Goal: Task Accomplishment & Management: Use online tool/utility

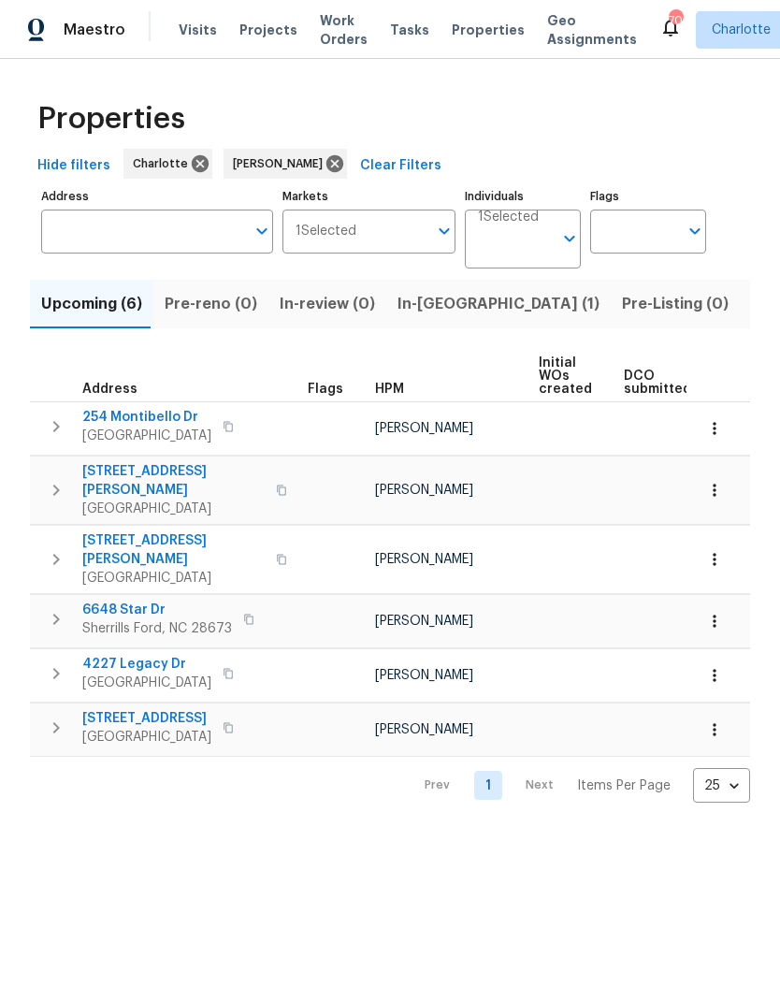
click at [113, 466] on span "163 Scanlon Rd" at bounding box center [173, 480] width 182 height 37
click at [674, 661] on td at bounding box center [665, 675] width 99 height 53
click at [122, 601] on span "6648 Star Dr" at bounding box center [157, 610] width 150 height 19
click at [58, 717] on icon "button" at bounding box center [56, 728] width 22 height 22
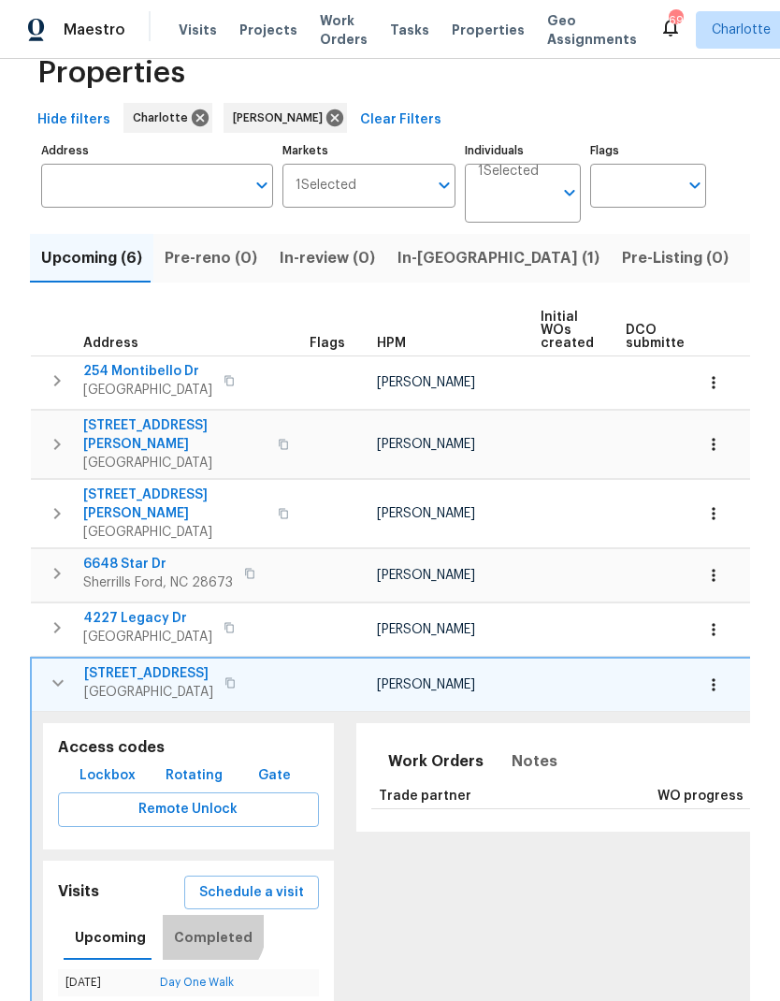
scroll to position [45, 0]
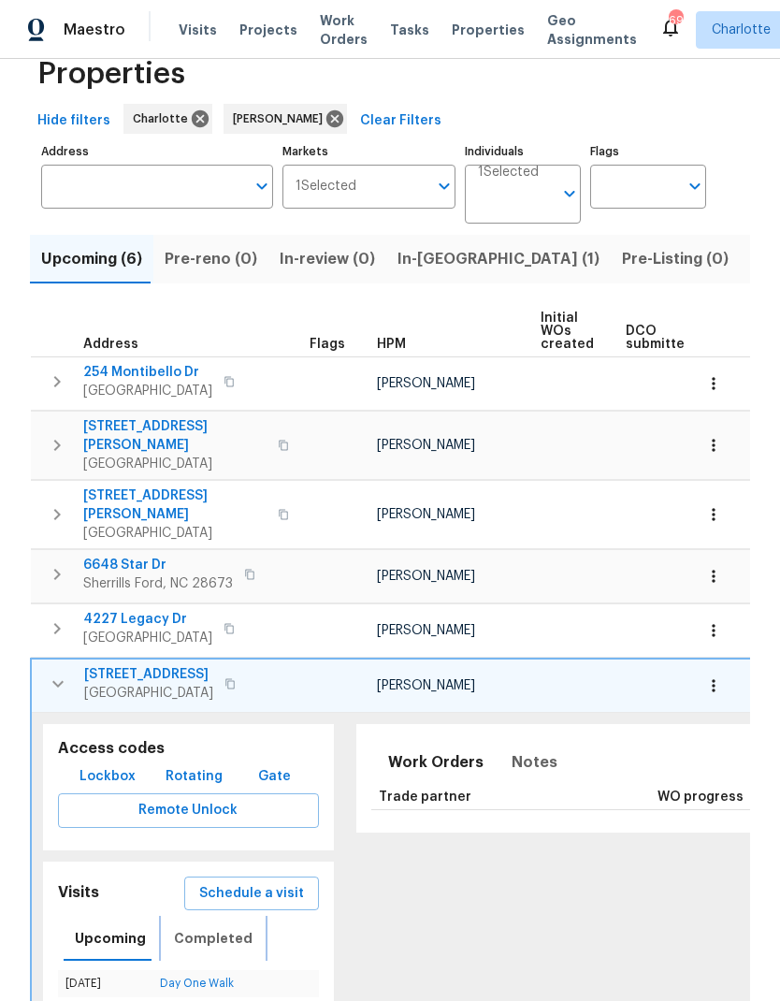
click at [205, 927] on span "Completed" at bounding box center [213, 938] width 79 height 23
click at [56, 617] on icon "button" at bounding box center [57, 628] width 22 height 22
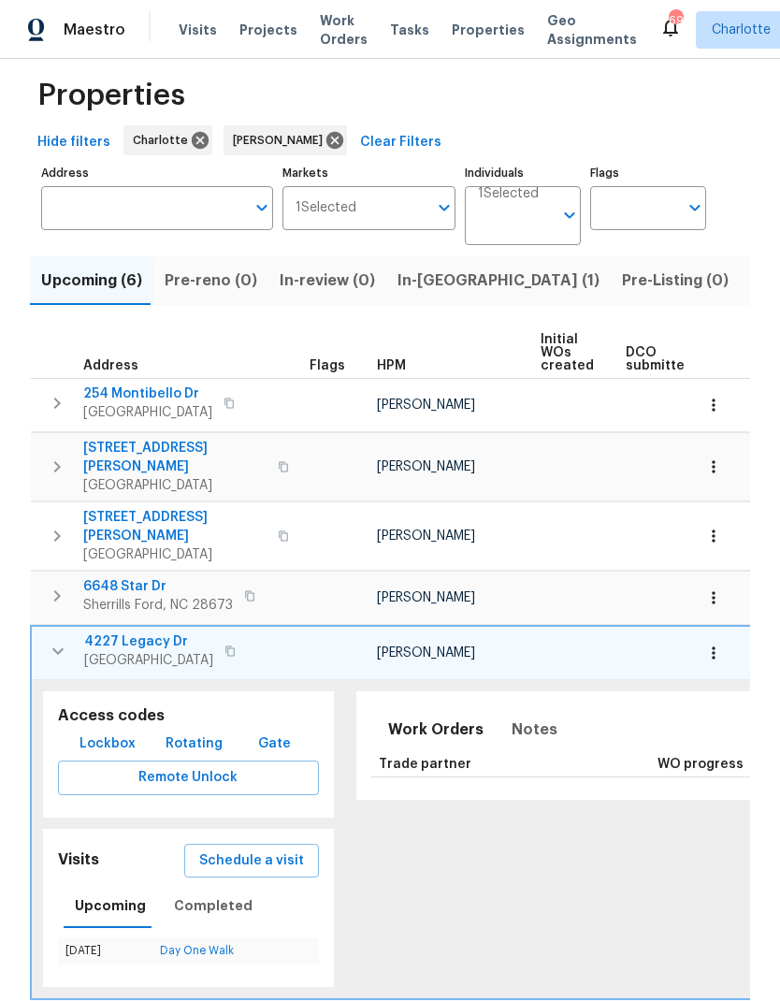
scroll to position [22, 0]
click at [201, 895] on span "Completed" at bounding box center [213, 906] width 79 height 23
click at [123, 633] on span "4227 Legacy Dr" at bounding box center [148, 642] width 129 height 19
click at [58, 591] on icon "button" at bounding box center [57, 596] width 7 height 11
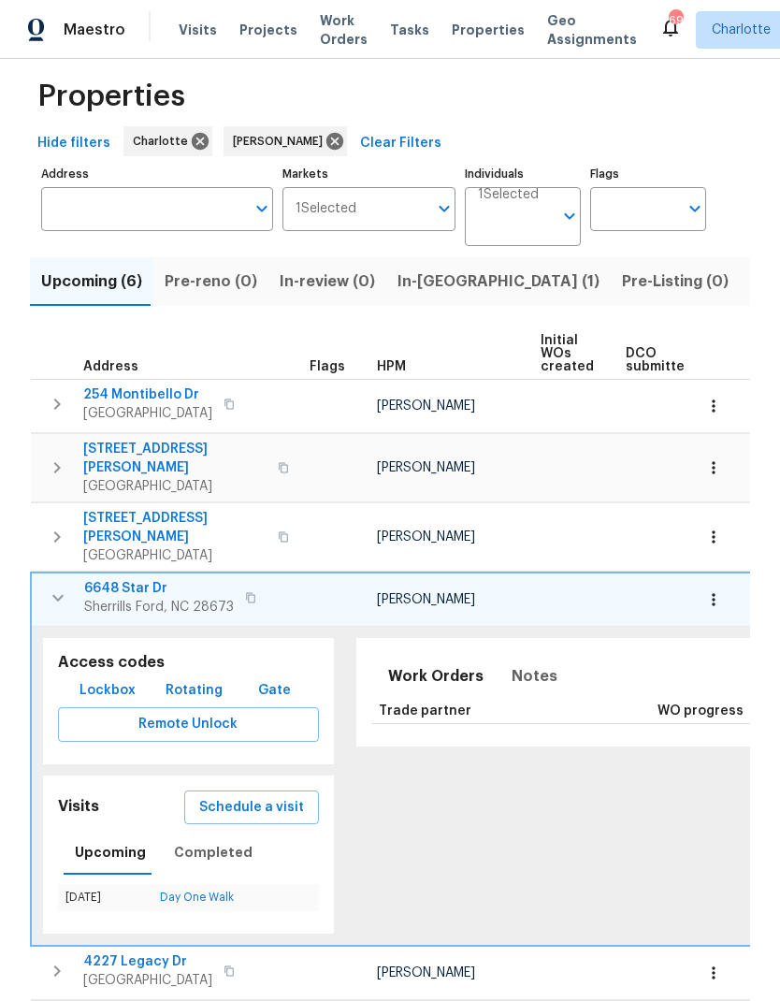
click at [132, 579] on span "6648 Star Dr" at bounding box center [159, 588] width 150 height 19
click at [51, 583] on button "button" at bounding box center [57, 597] width 37 height 37
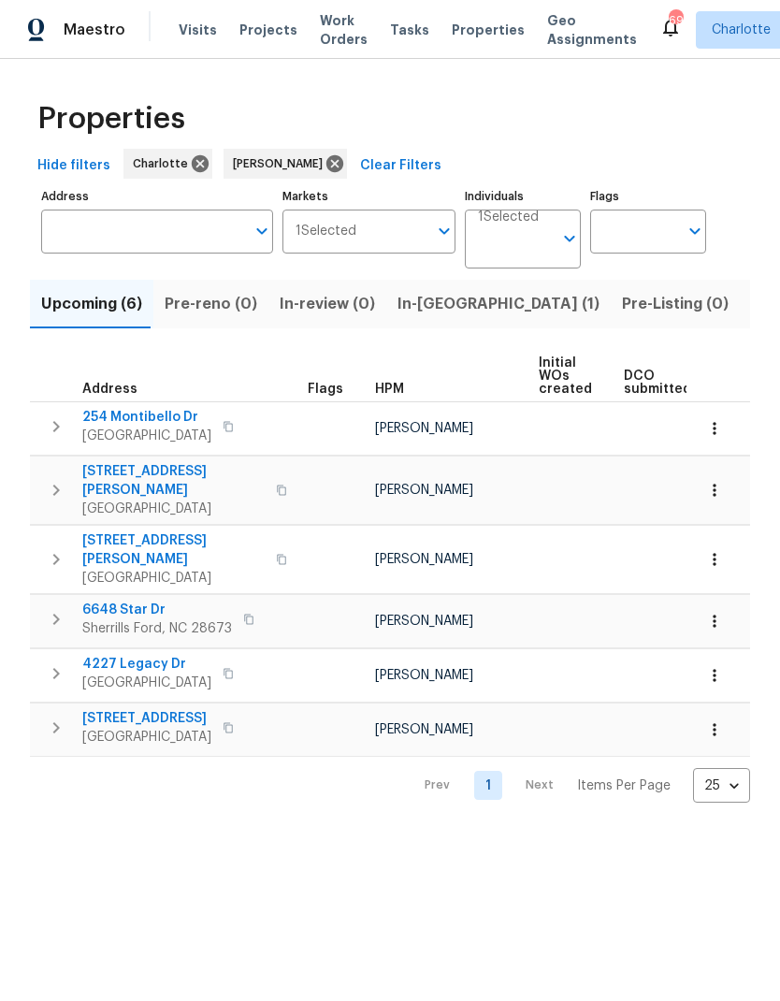
scroll to position [0, 0]
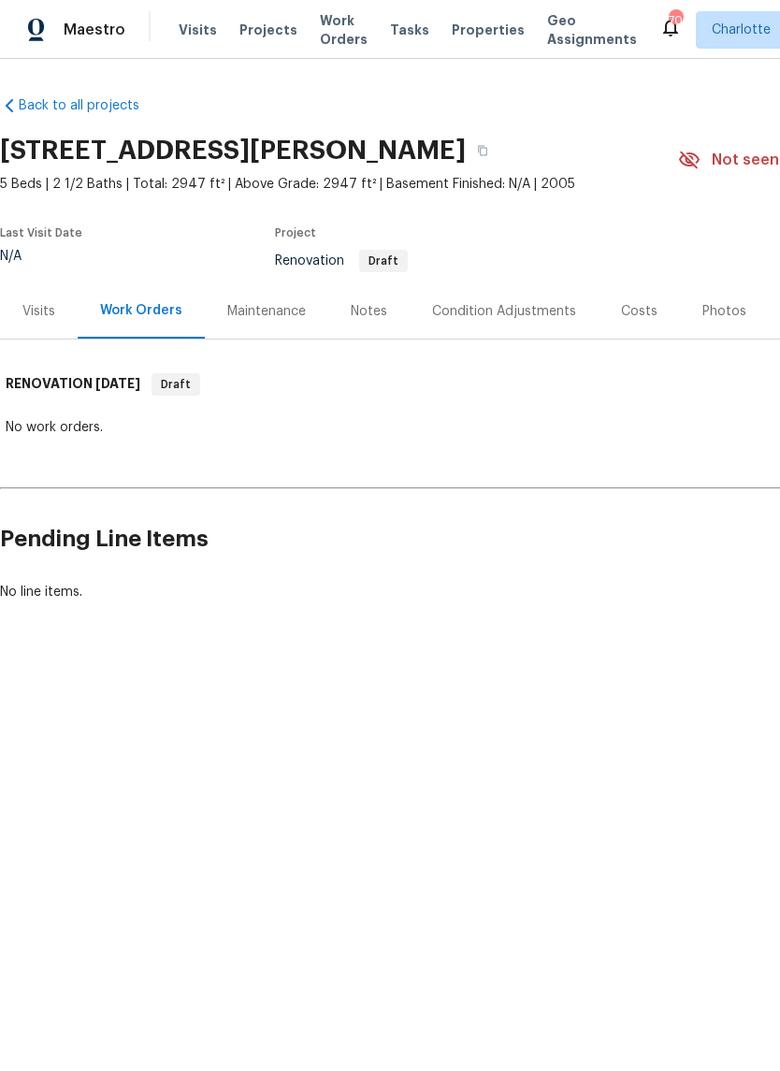
click at [381, 302] on div "Notes" at bounding box center [369, 311] width 36 height 19
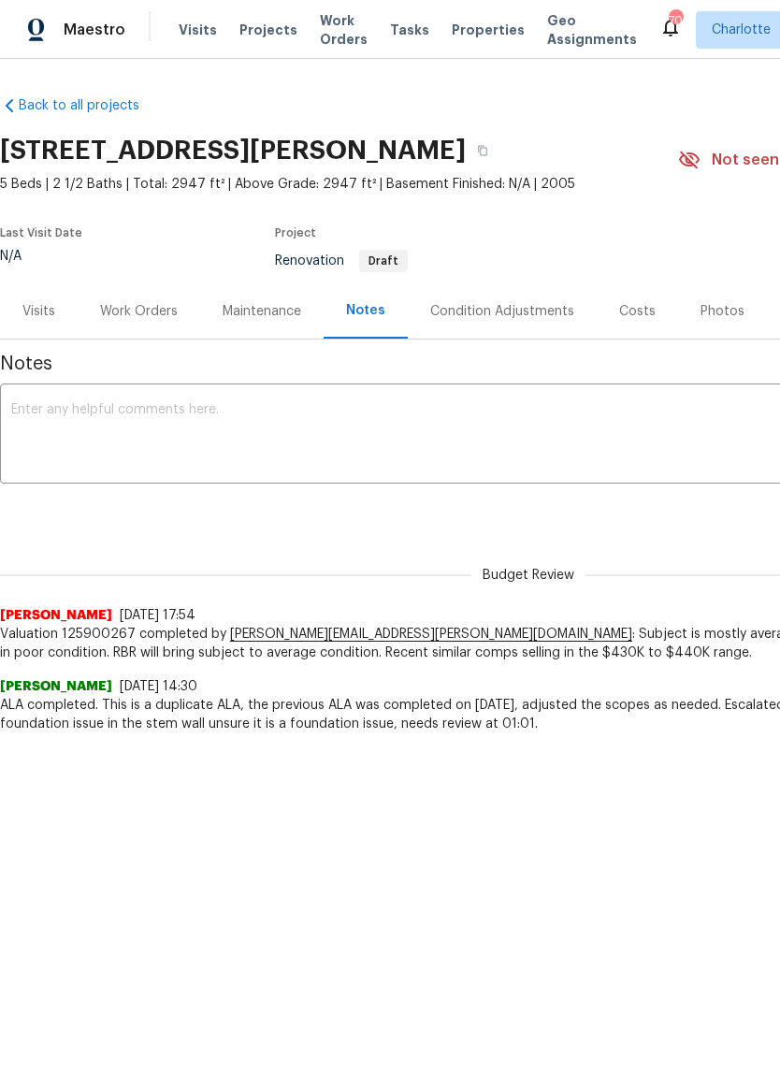
click at [538, 308] on div "Condition Adjustments" at bounding box center [502, 311] width 144 height 19
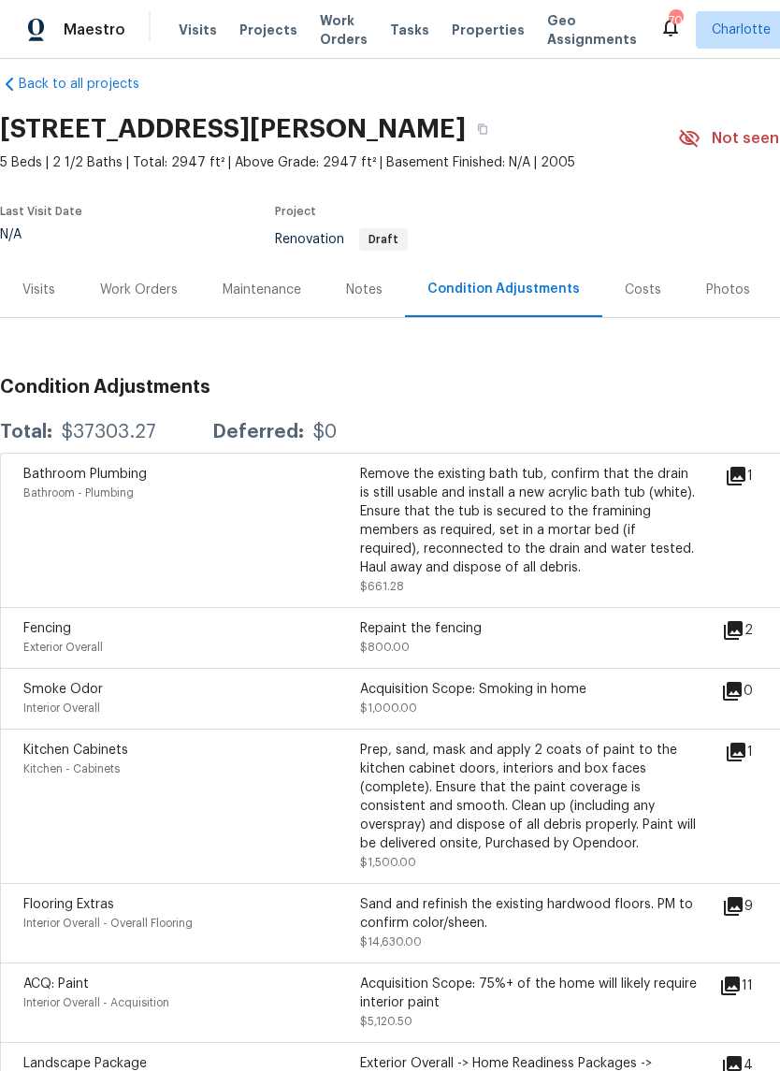
scroll to position [16, 0]
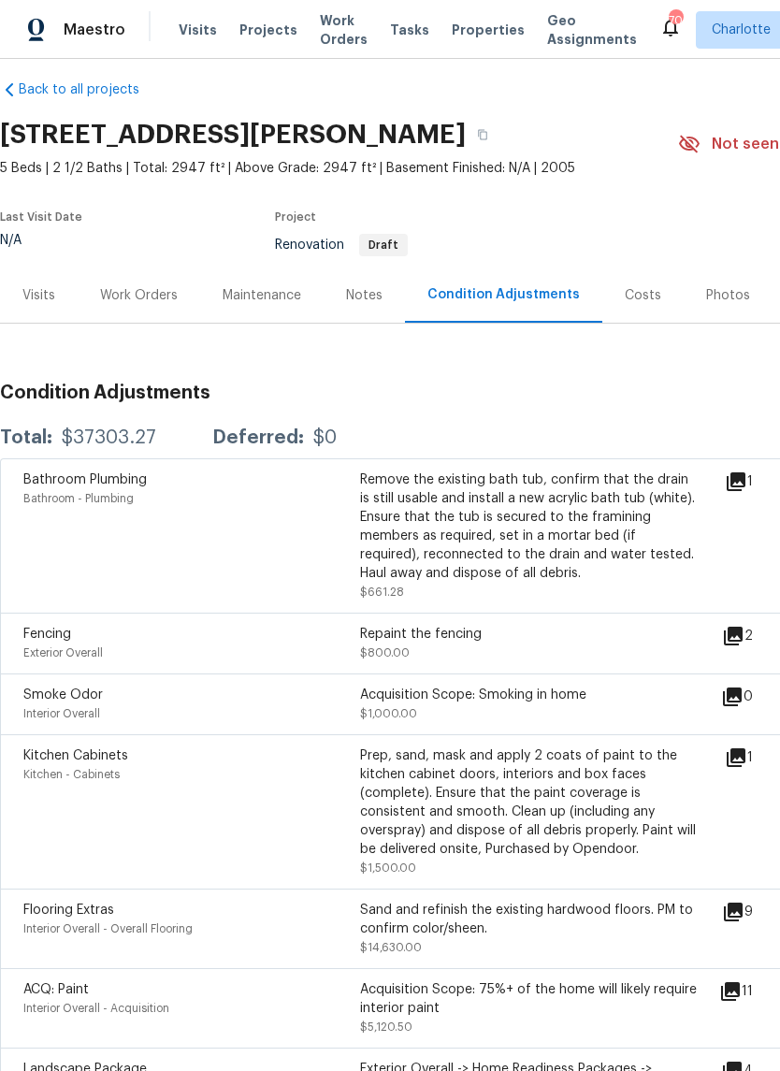
click at [50, 283] on div "Visits" at bounding box center [39, 295] width 78 height 55
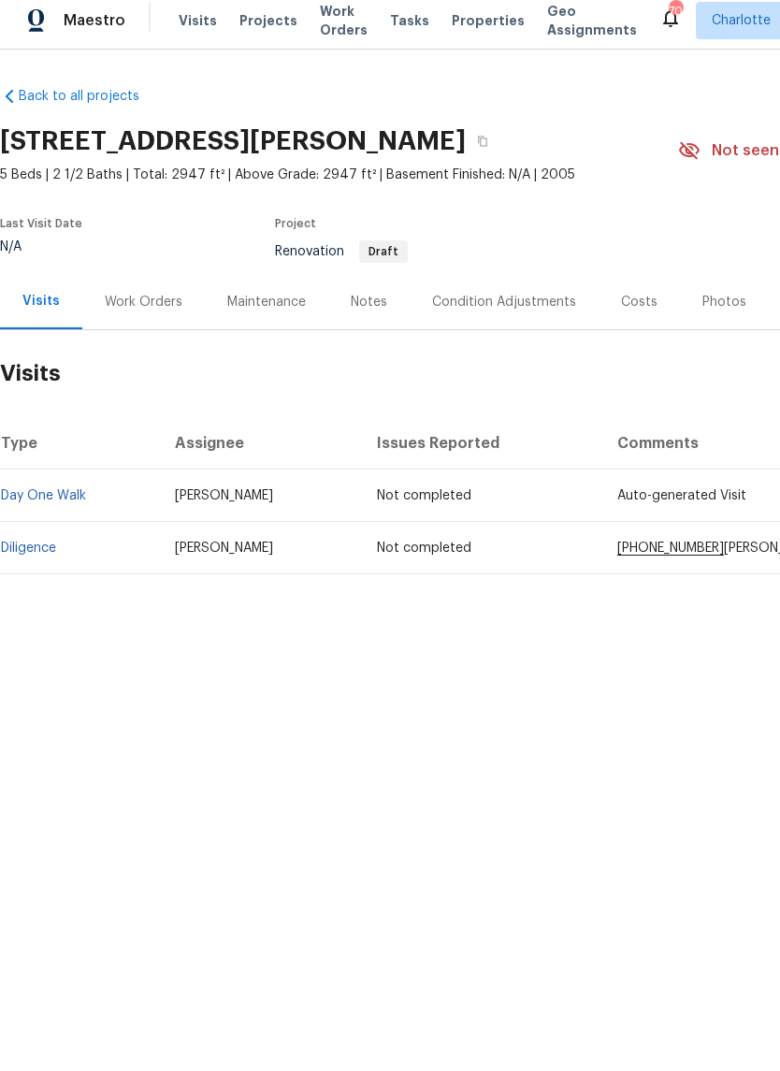
click at [41, 551] on link "Diligence" at bounding box center [28, 557] width 55 height 13
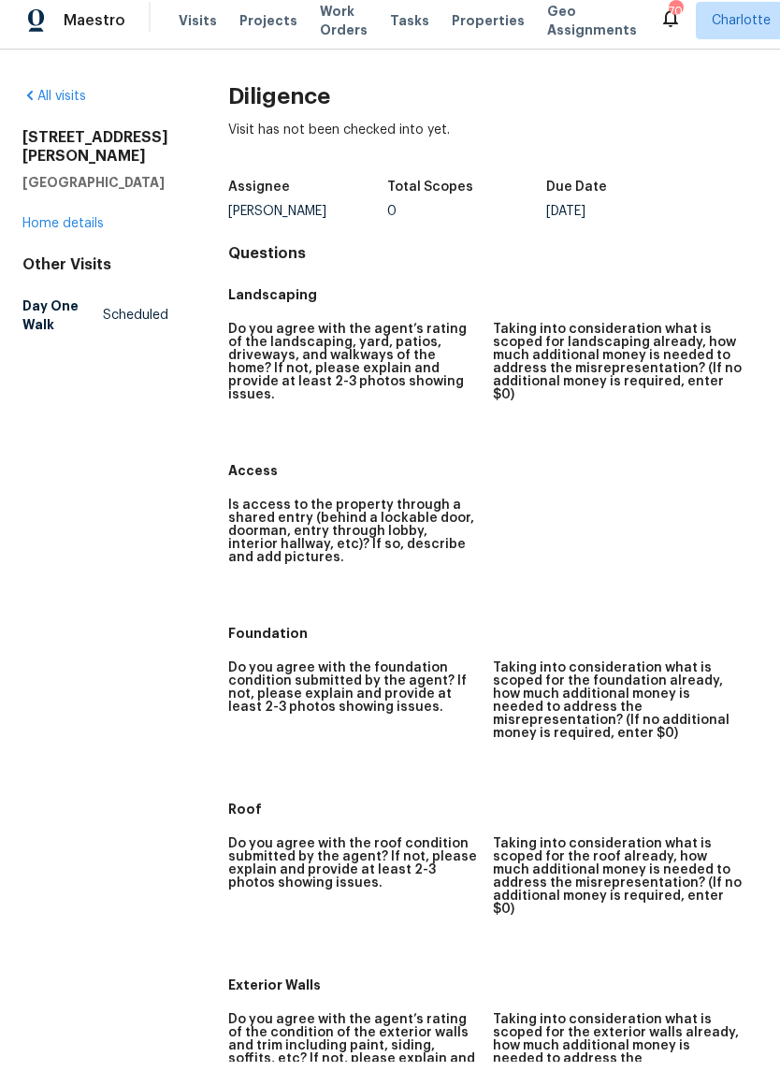
click at [76, 227] on link "Home details" at bounding box center [62, 232] width 81 height 13
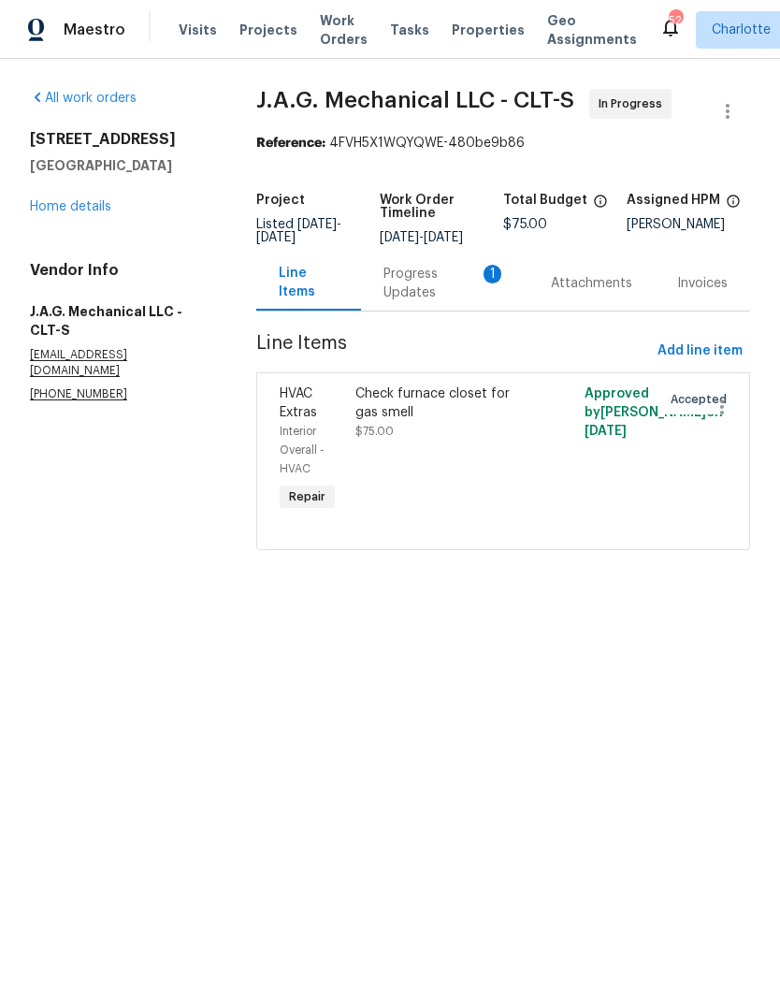
click at [418, 281] on div "Progress Updates 1" at bounding box center [445, 283] width 123 height 37
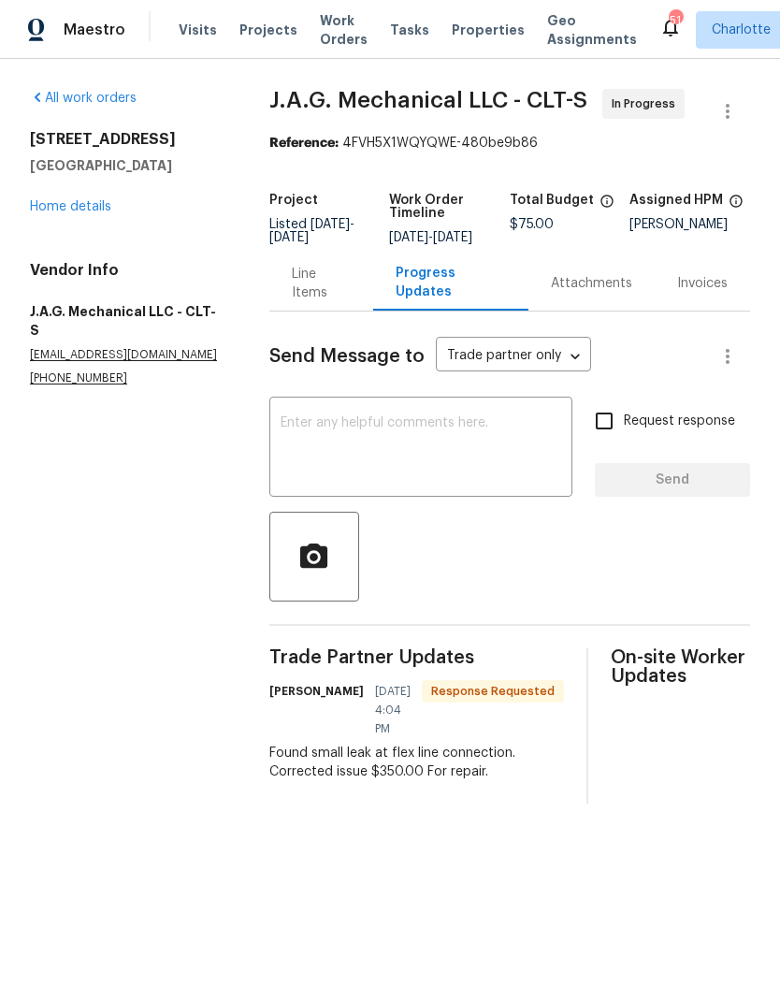
click at [312, 302] on div "Line Items" at bounding box center [321, 283] width 59 height 37
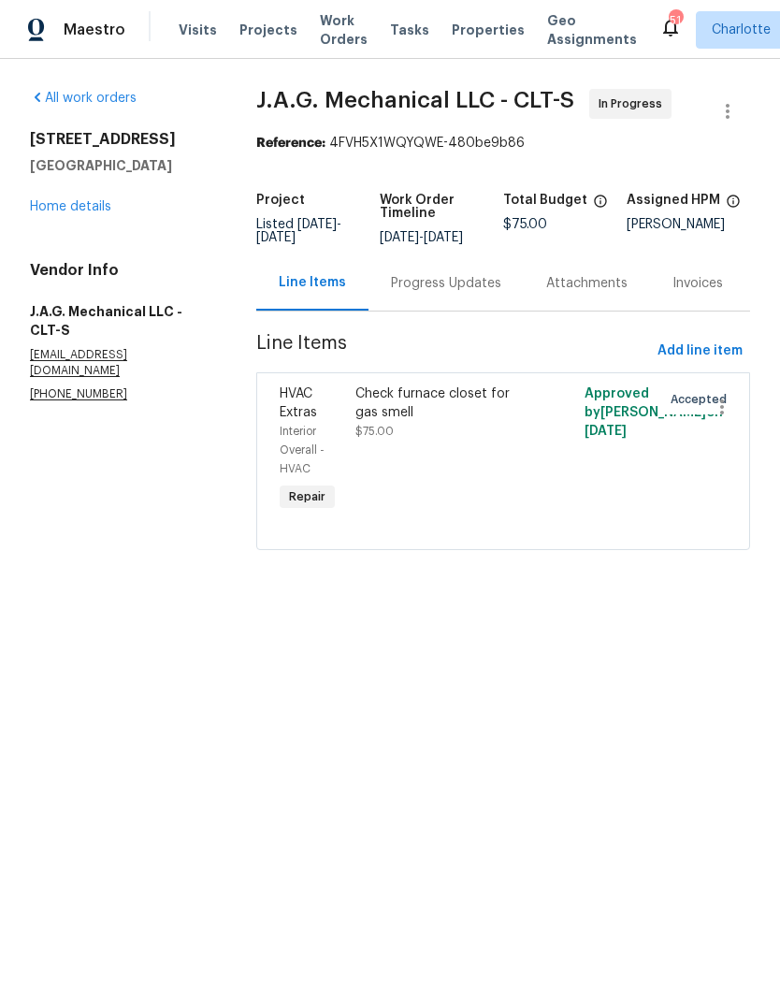
click at [439, 448] on div "Check furnace closet for gas smell $75.00" at bounding box center [445, 450] width 191 height 142
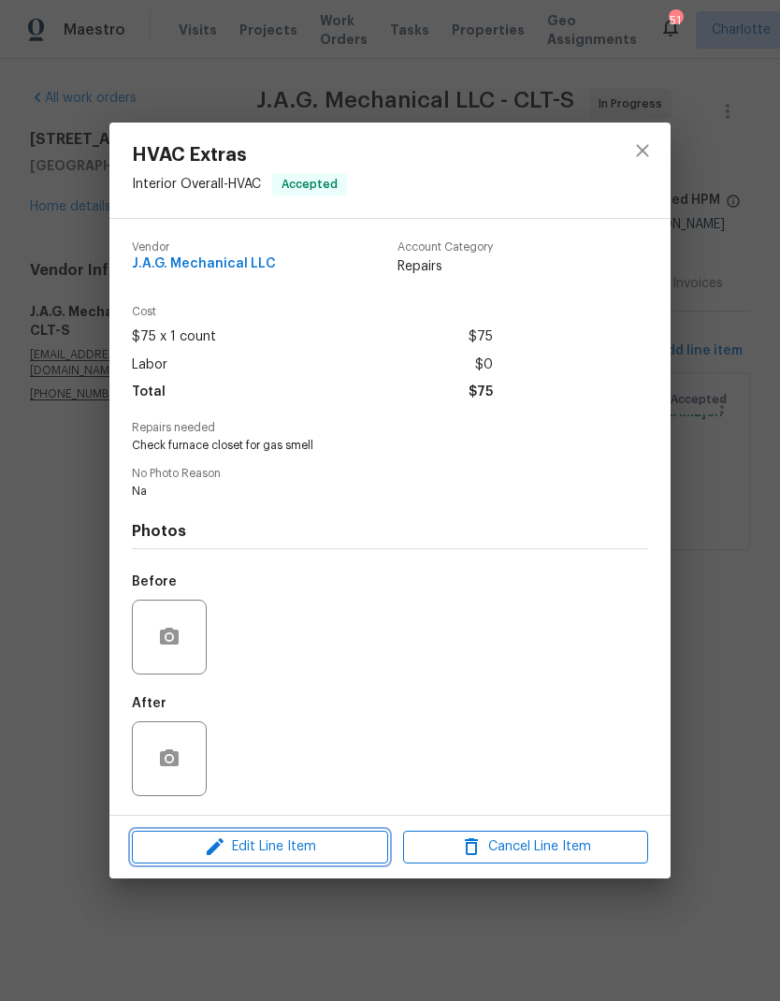
click at [337, 838] on span "Edit Line Item" at bounding box center [260, 846] width 245 height 23
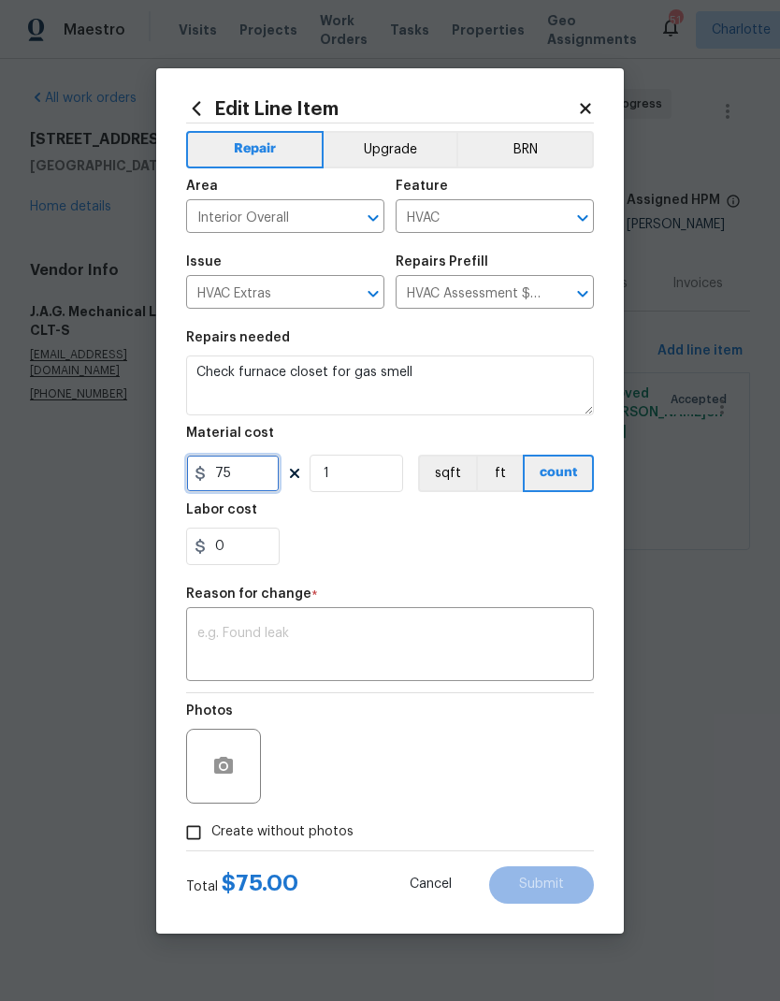
click at [246, 466] on input "75" at bounding box center [233, 473] width 94 height 37
click at [239, 461] on input "75" at bounding box center [233, 473] width 94 height 37
click at [238, 461] on input "75" at bounding box center [233, 473] width 94 height 37
type input "350"
click at [495, 545] on div "Repair Upgrade BRN Area Interior Overall ​ Feature HVAC ​ Issue HVAC Extras ​ R…" at bounding box center [390, 486] width 408 height 727
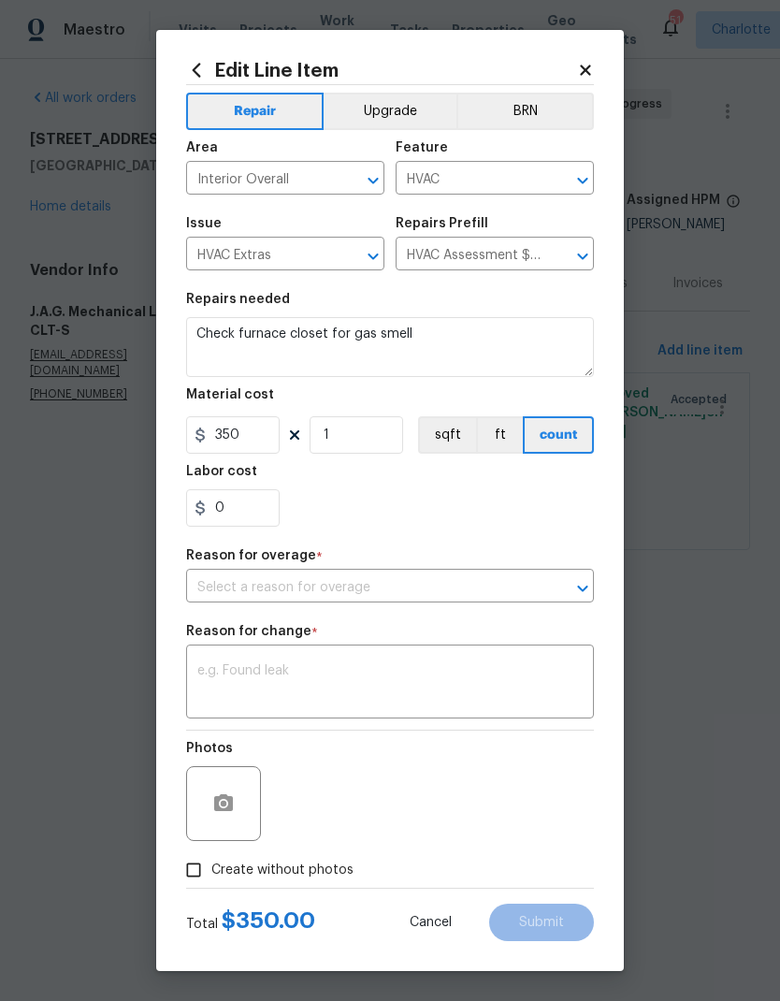
click at [583, 589] on icon "Open" at bounding box center [583, 588] width 22 height 22
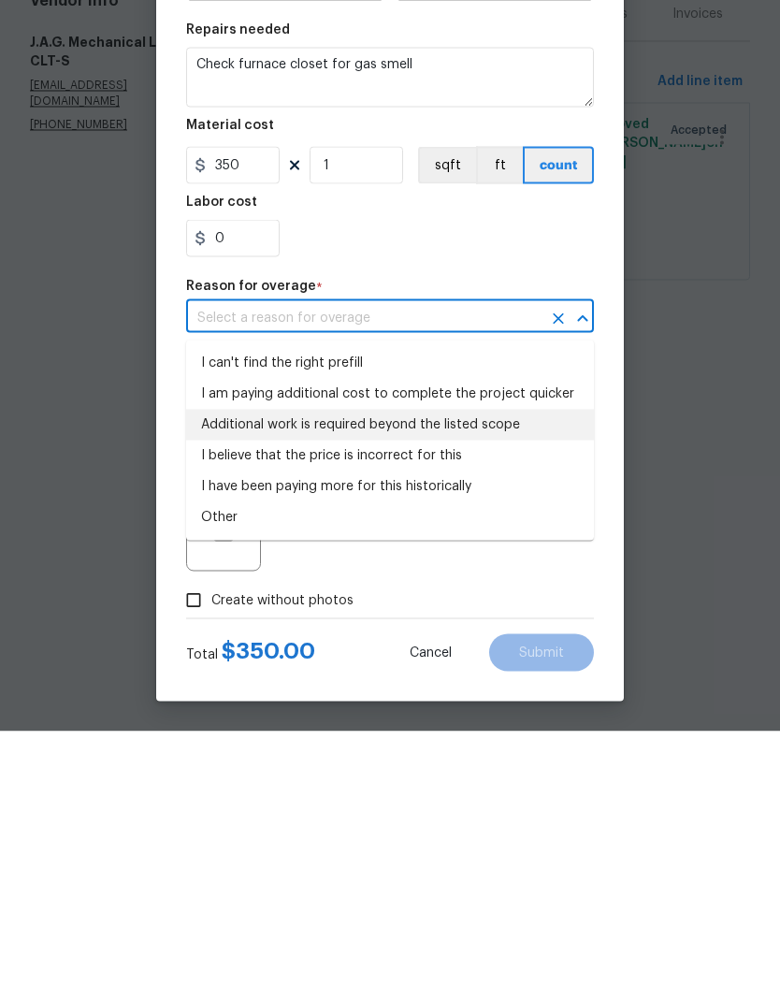
click at [500, 679] on li "Additional work is required beyond the listed scope" at bounding box center [390, 694] width 408 height 31
type input "Additional work is required beyond the listed scope"
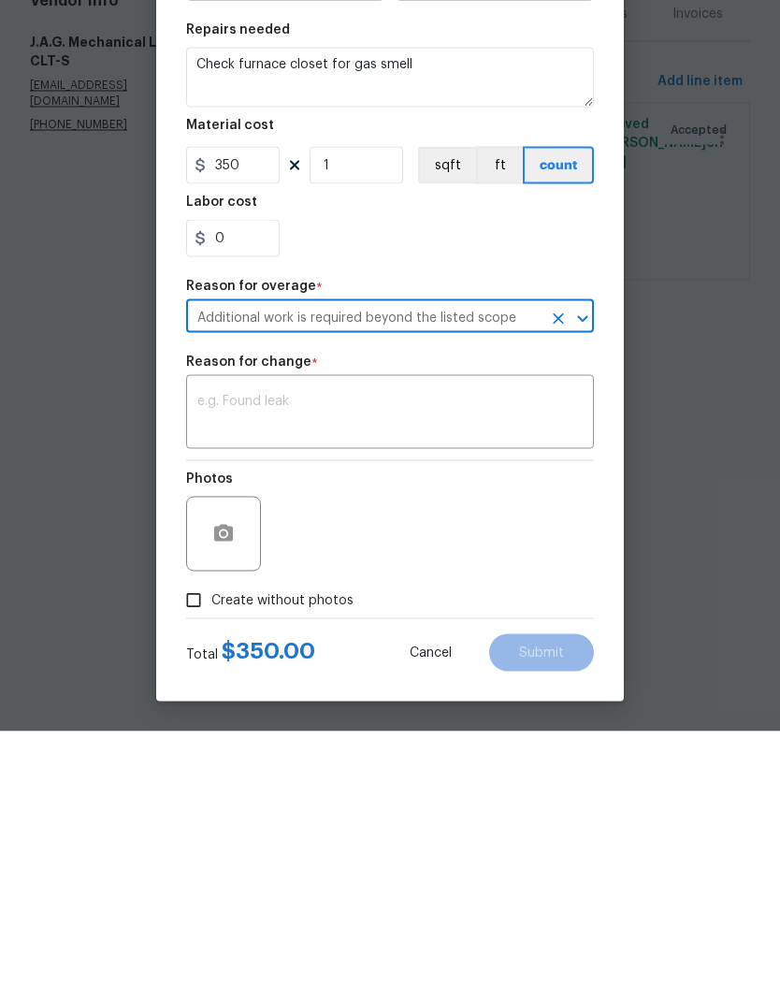
click at [459, 664] on textarea at bounding box center [389, 683] width 385 height 39
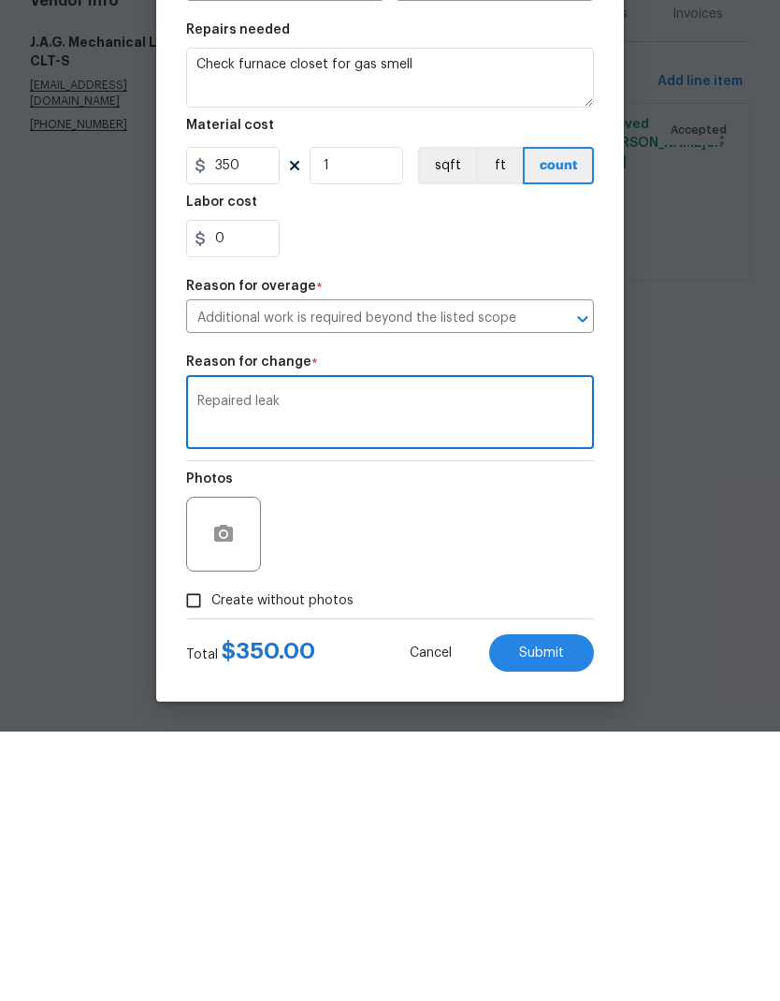
type textarea "Repaired leak"
click at [533, 731] on div "Photos" at bounding box center [390, 792] width 408 height 122
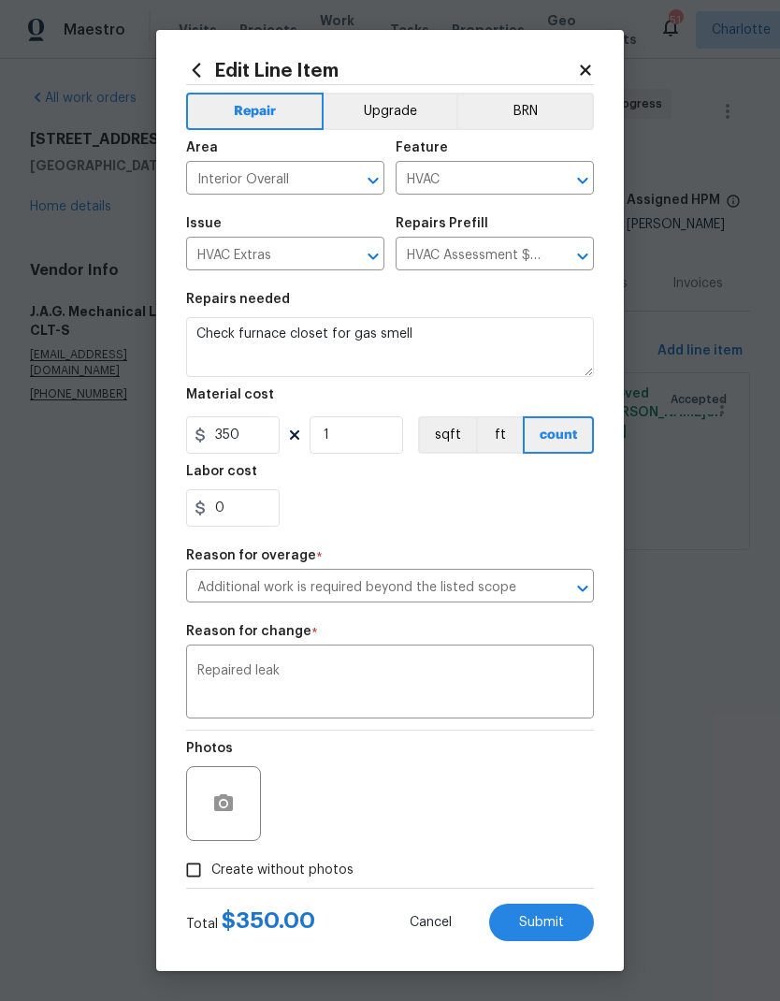
click at [558, 926] on span "Submit" at bounding box center [541, 923] width 45 height 14
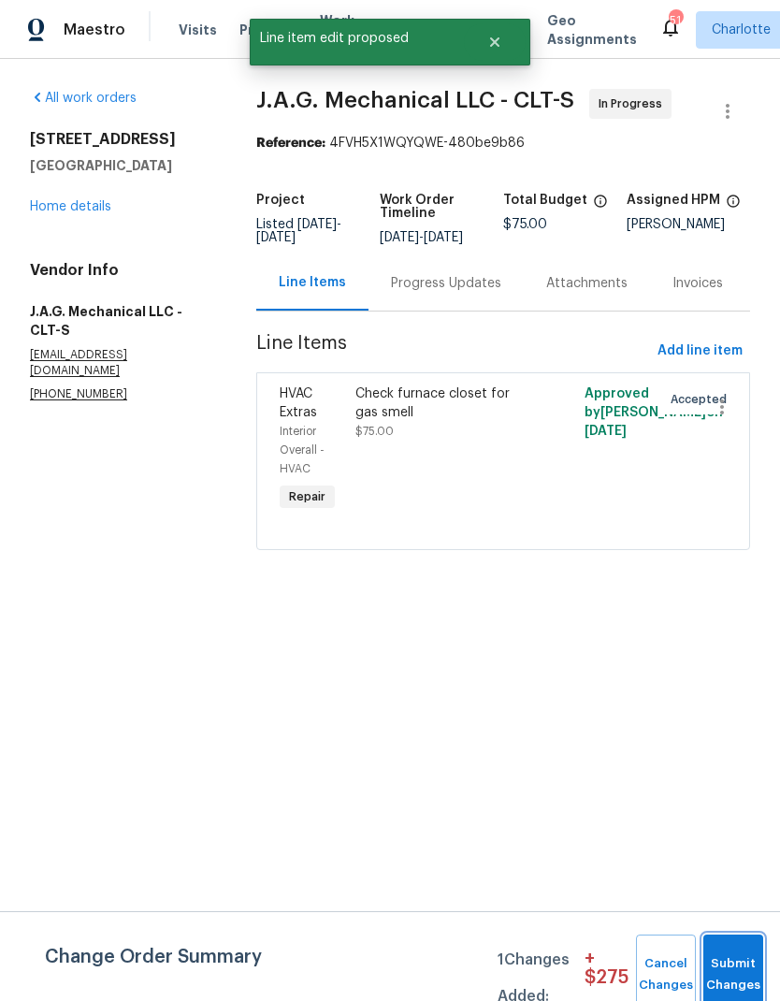
click at [735, 951] on button "Submit Changes" at bounding box center [733, 975] width 60 height 80
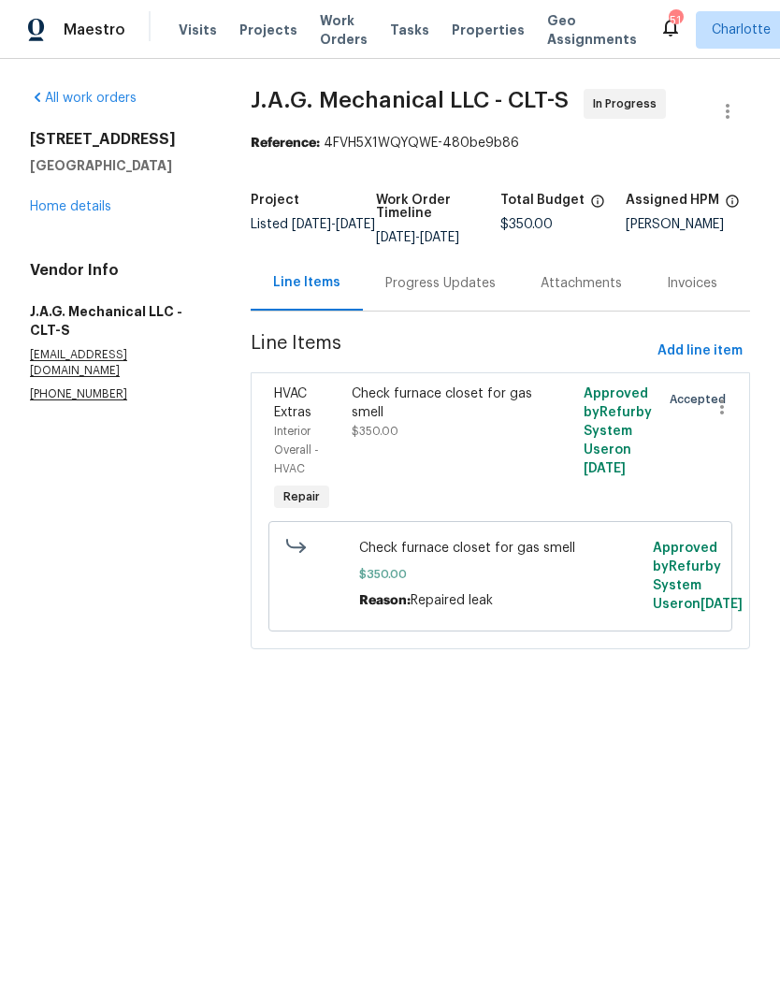
click at [86, 213] on link "Home details" at bounding box center [70, 206] width 81 height 13
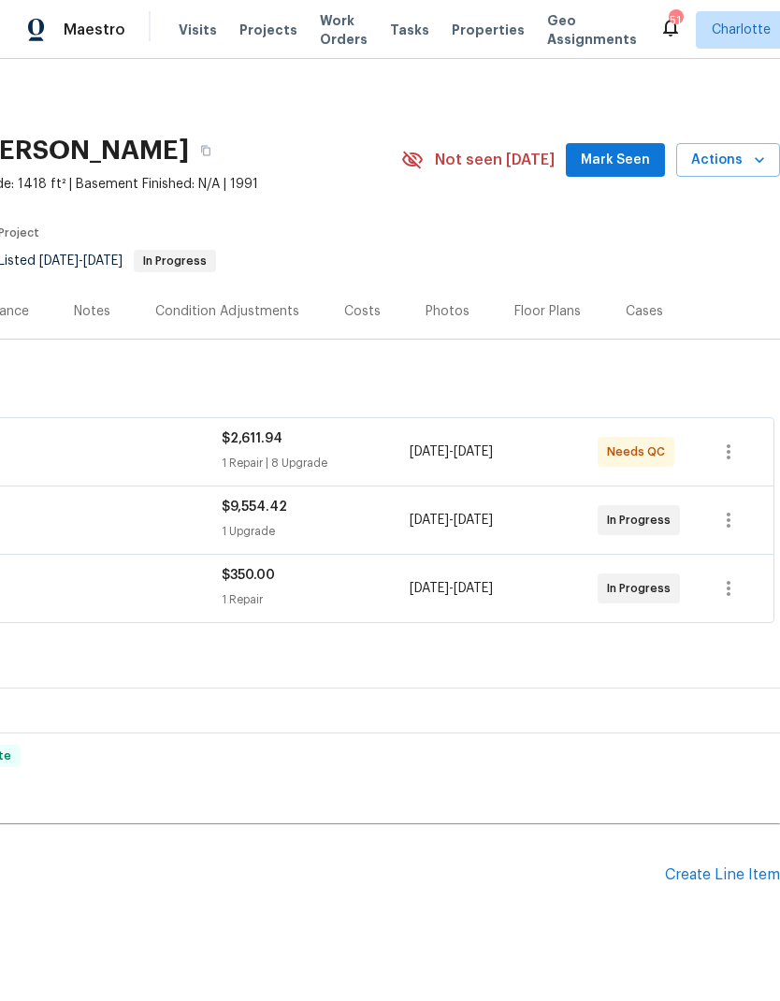
scroll to position [0, 277]
click at [721, 871] on div "Create Line Item" at bounding box center [722, 875] width 115 height 18
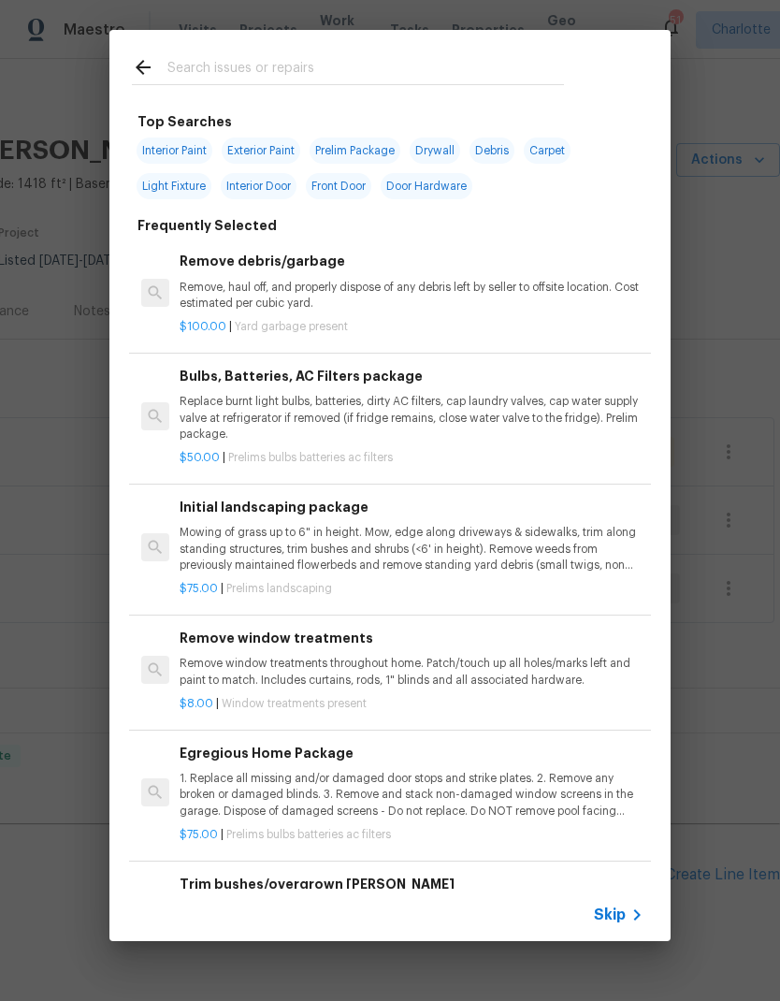
click at [273, 138] on span "Exterior Paint" at bounding box center [261, 151] width 79 height 26
type input "Exterior Paint"
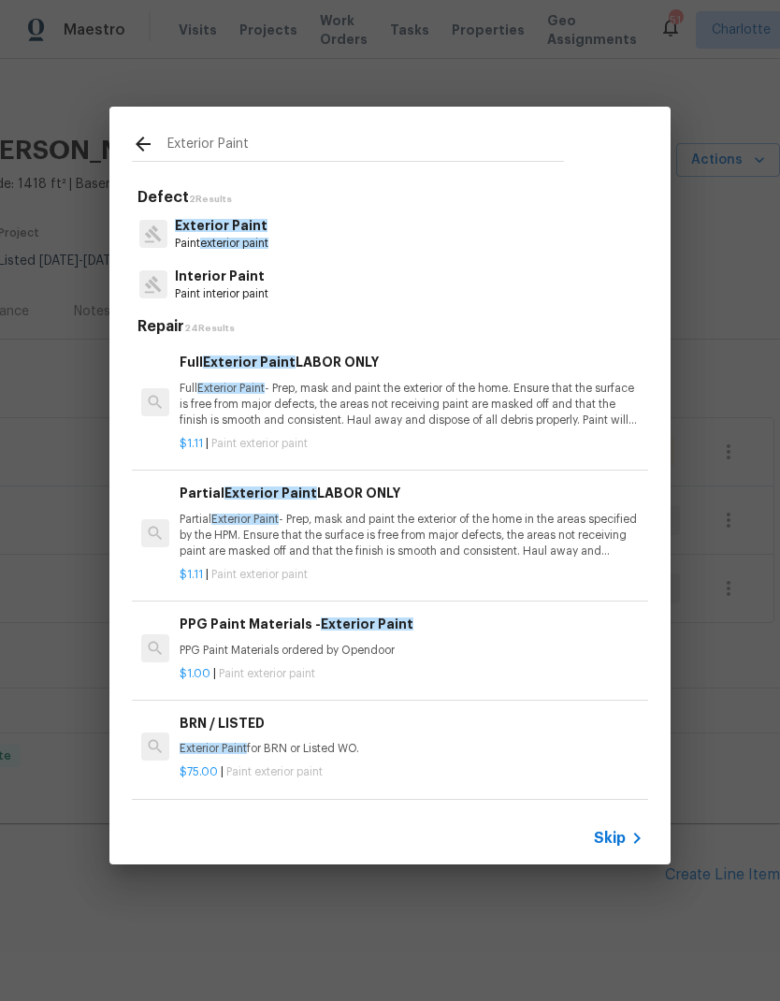
click at [267, 230] on p "Exterior Paint" at bounding box center [222, 226] width 94 height 20
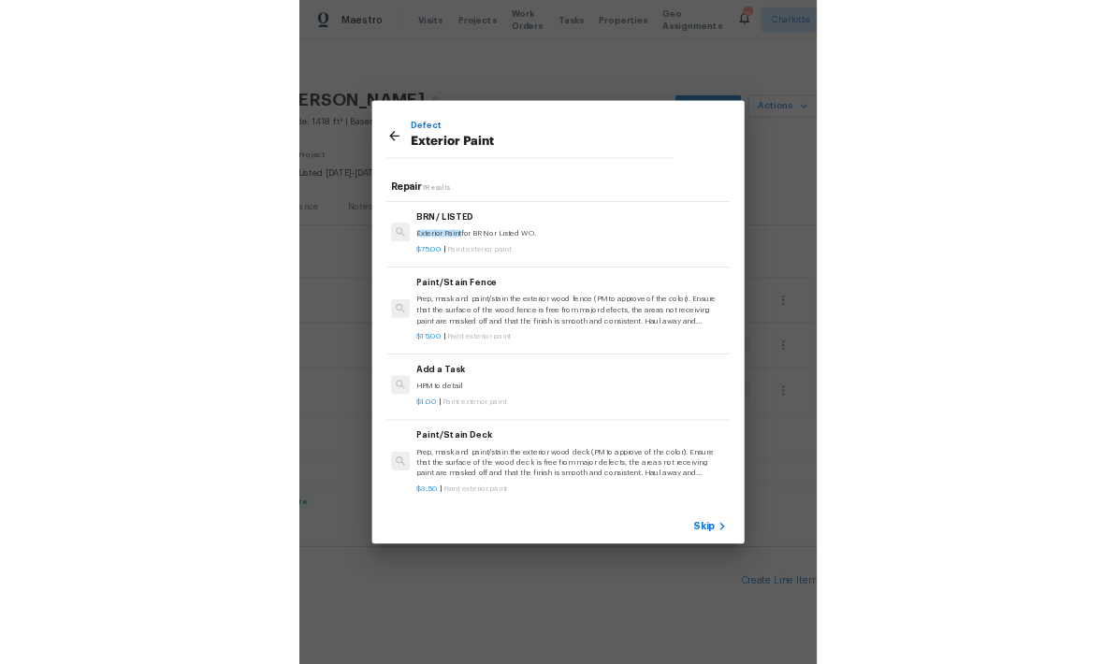
scroll to position [350, 3]
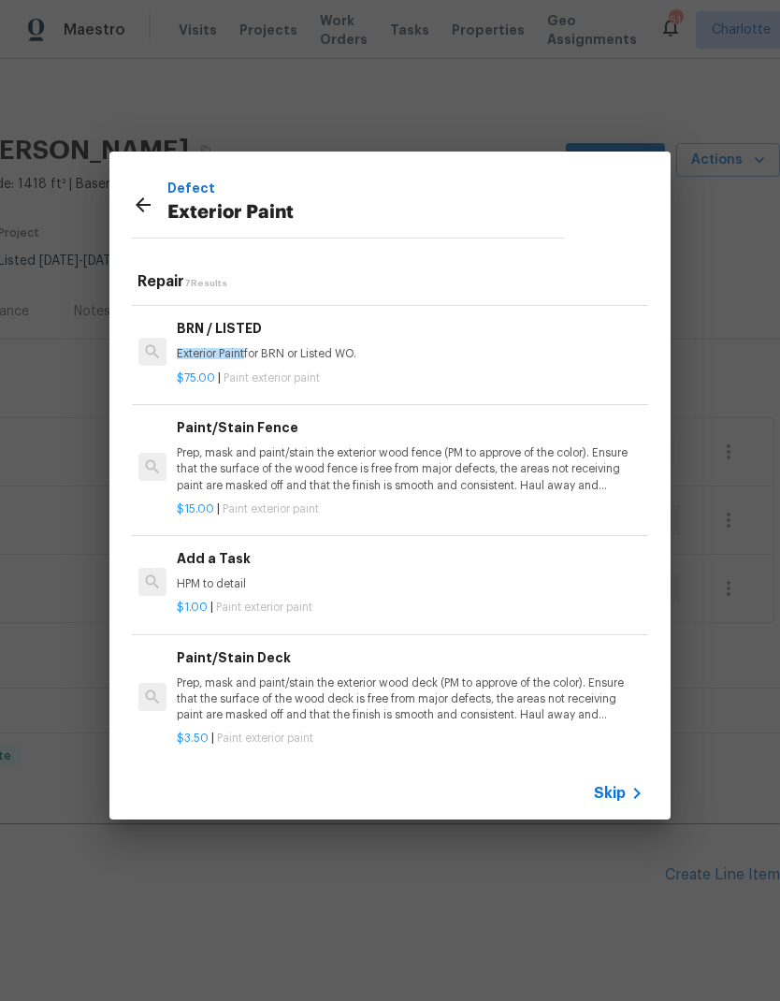
click at [80, 450] on div "Defect Exterior Paint Repair 7 Results Full Exterior Paint LABOR ONLY Full Exte…" at bounding box center [390, 485] width 780 height 971
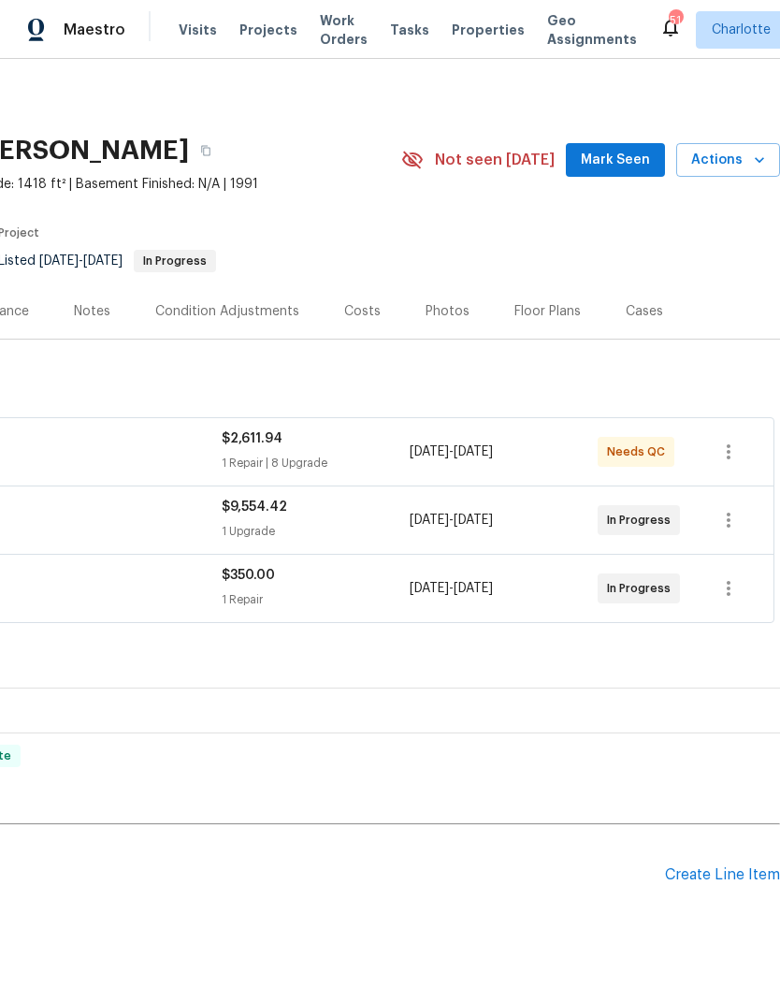
scroll to position [0, 277]
click at [711, 881] on div "Create Line Item" at bounding box center [722, 875] width 115 height 18
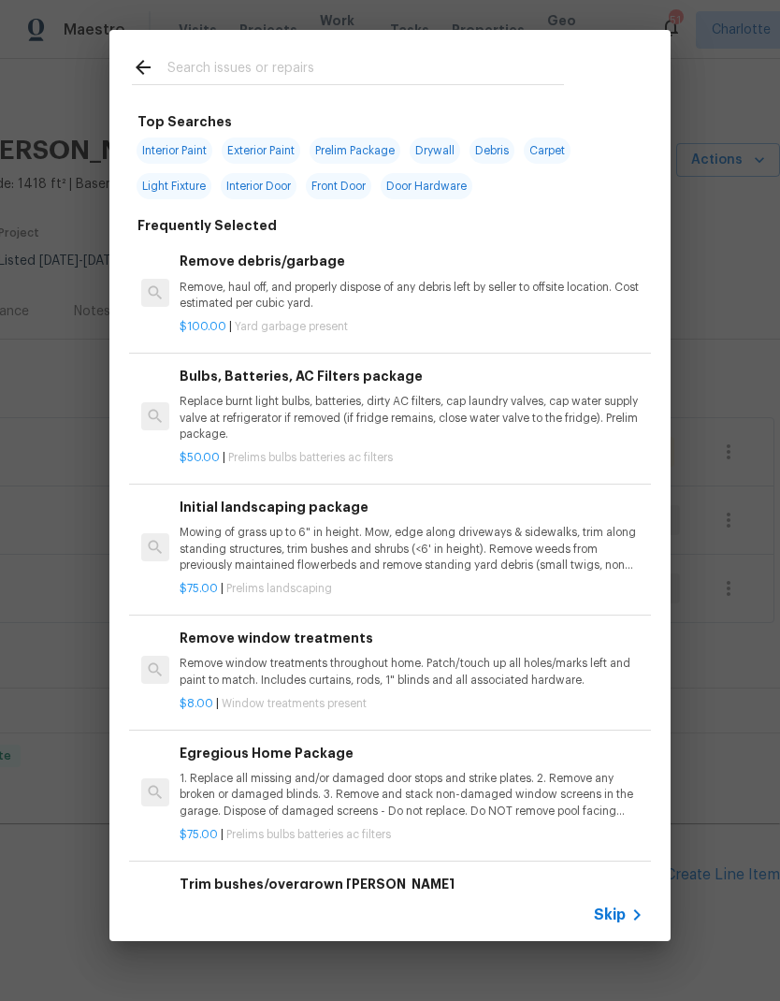
click at [359, 82] on input "text" at bounding box center [365, 70] width 397 height 28
click at [285, 152] on span "Exterior Paint" at bounding box center [261, 151] width 79 height 26
type input "Exterior Paint"
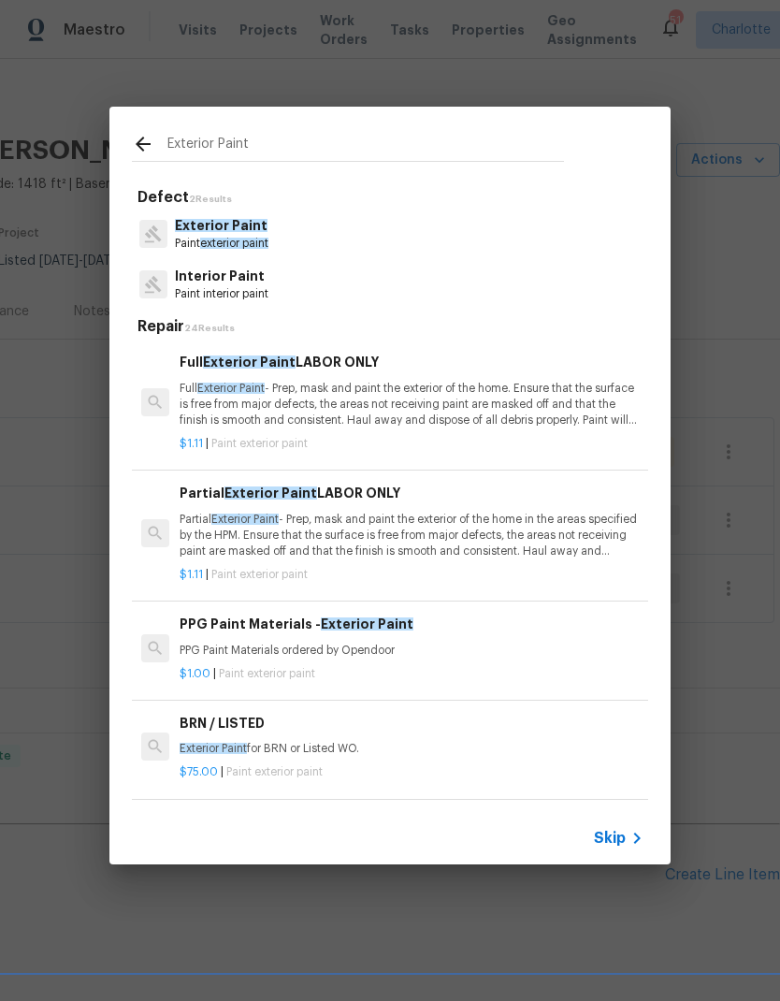
click at [242, 243] on span "exterior paint" at bounding box center [234, 243] width 68 height 11
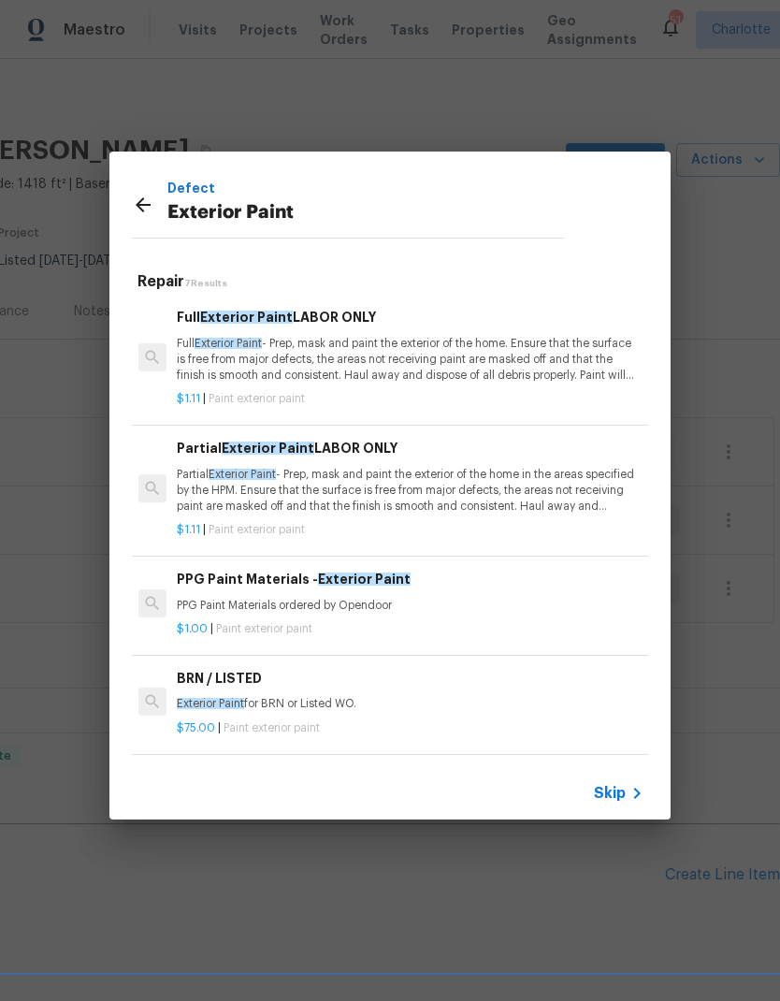
scroll to position [0, 3]
click at [149, 194] on icon at bounding box center [143, 205] width 22 height 22
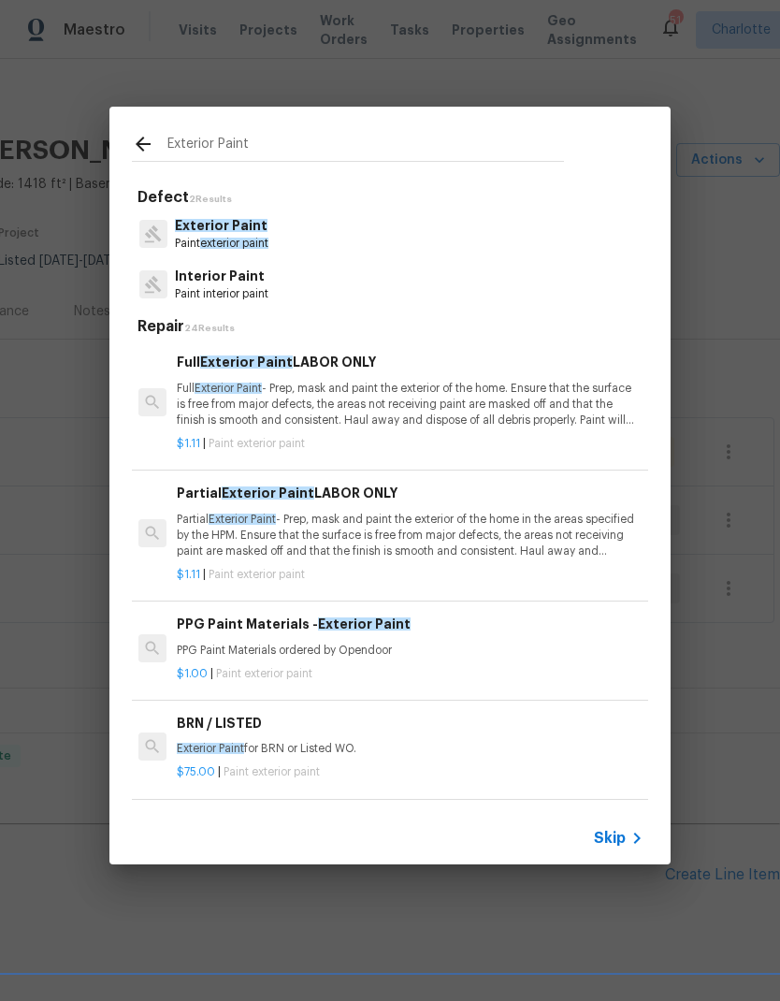
click at [320, 234] on div "Exterior Paint Paint exterior paint" at bounding box center [390, 234] width 516 height 51
click at [249, 236] on p "Paint exterior paint" at bounding box center [222, 244] width 94 height 16
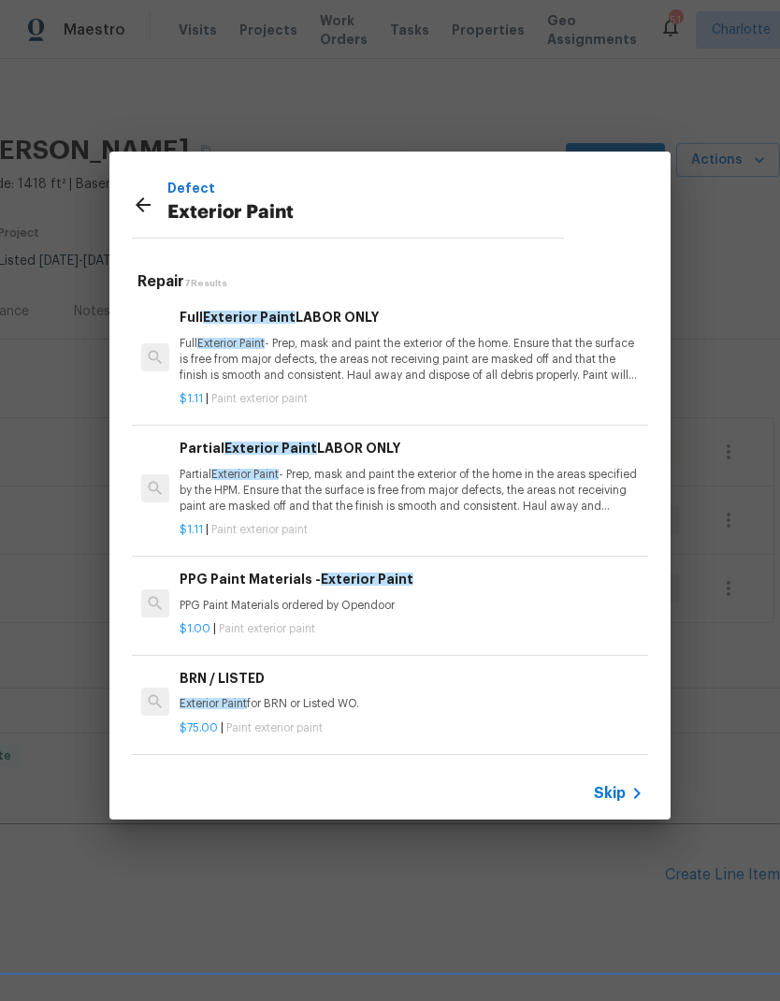
scroll to position [0, 0]
click at [152, 208] on icon at bounding box center [143, 205] width 22 height 22
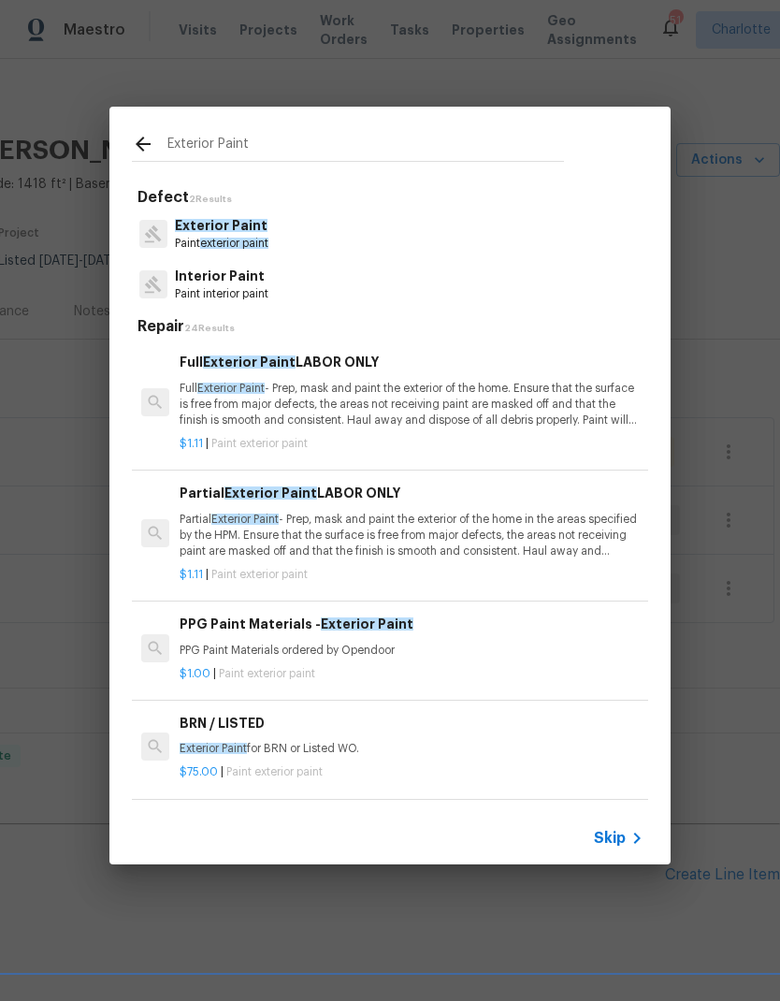
click at [234, 248] on span "exterior paint" at bounding box center [234, 243] width 68 height 11
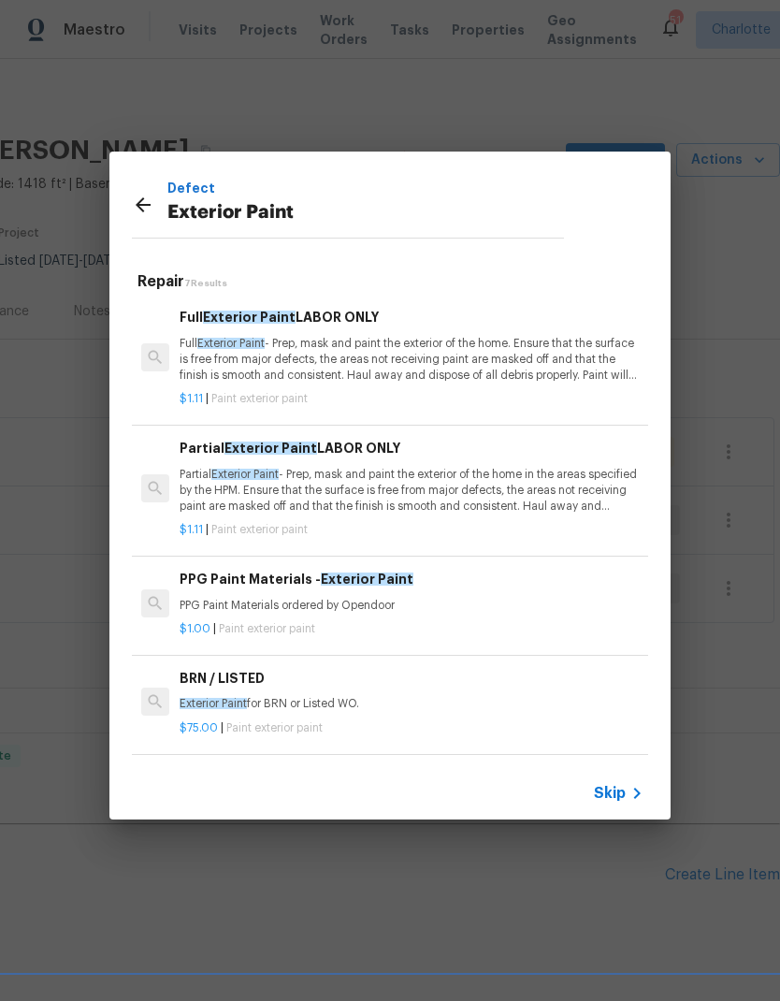
click at [378, 362] on p "Full Exterior Paint - Prep, mask and paint the exterior of the home. Ensure tha…" at bounding box center [412, 360] width 464 height 48
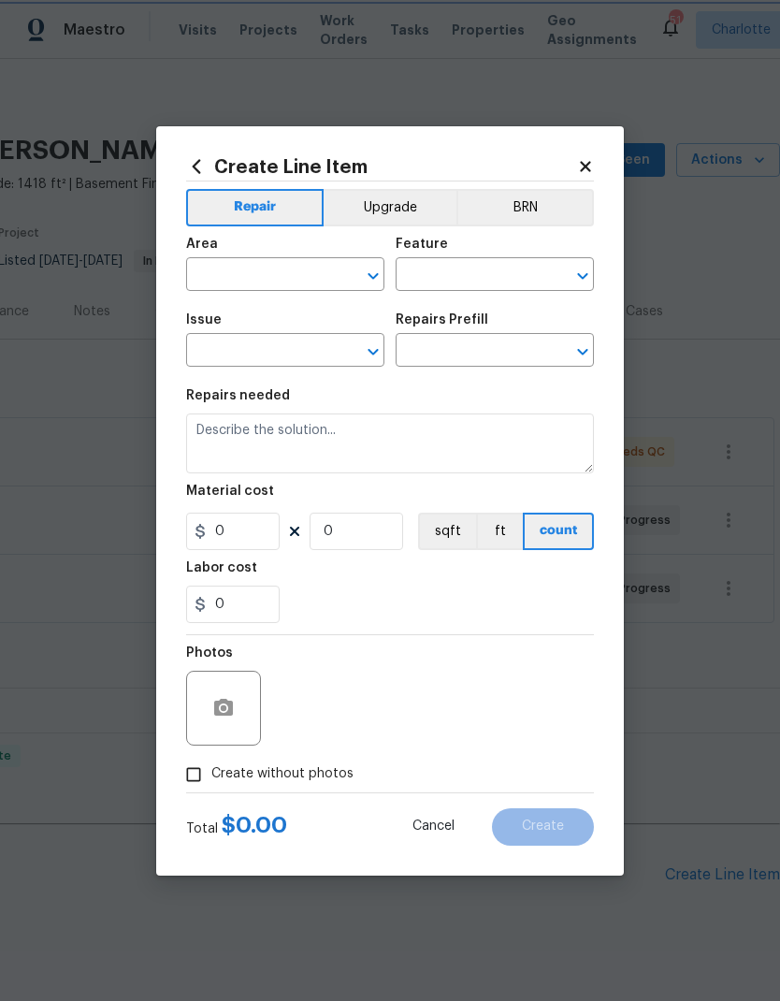
type input "Overall Paint"
type input "Exterior Paint"
type input "Full Exterior Paint LABOR ONLY $1.11"
type textarea "Full Exterior Paint - Prep, mask and paint the exterior of the home. Ensure tha…"
type input "1.11"
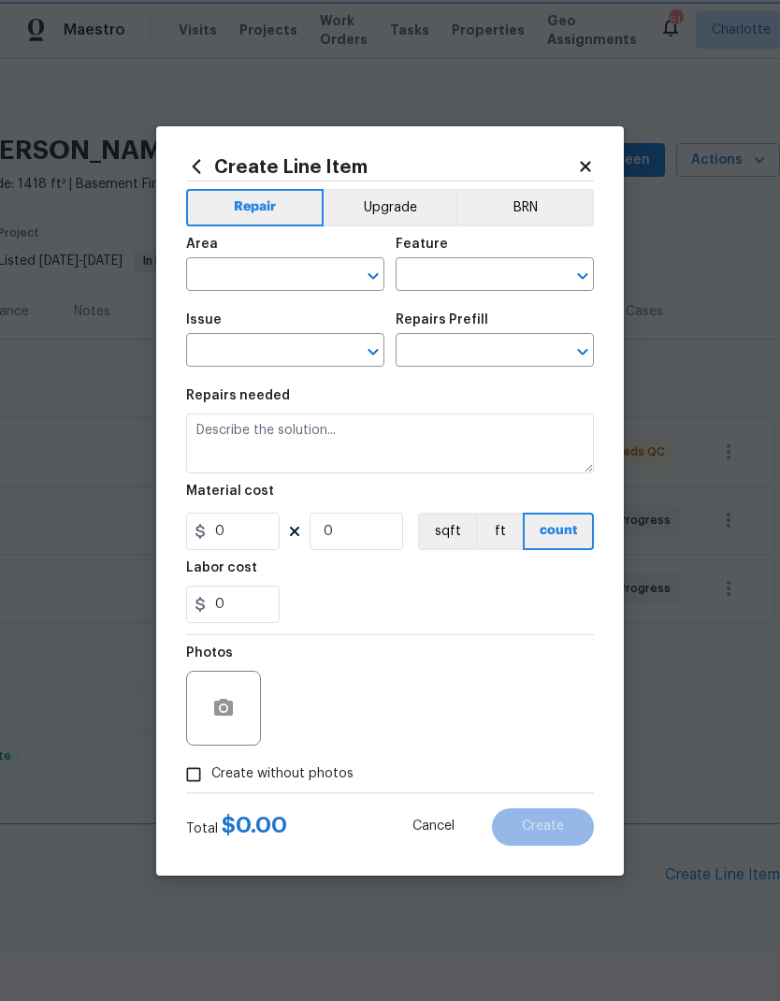
type input "1"
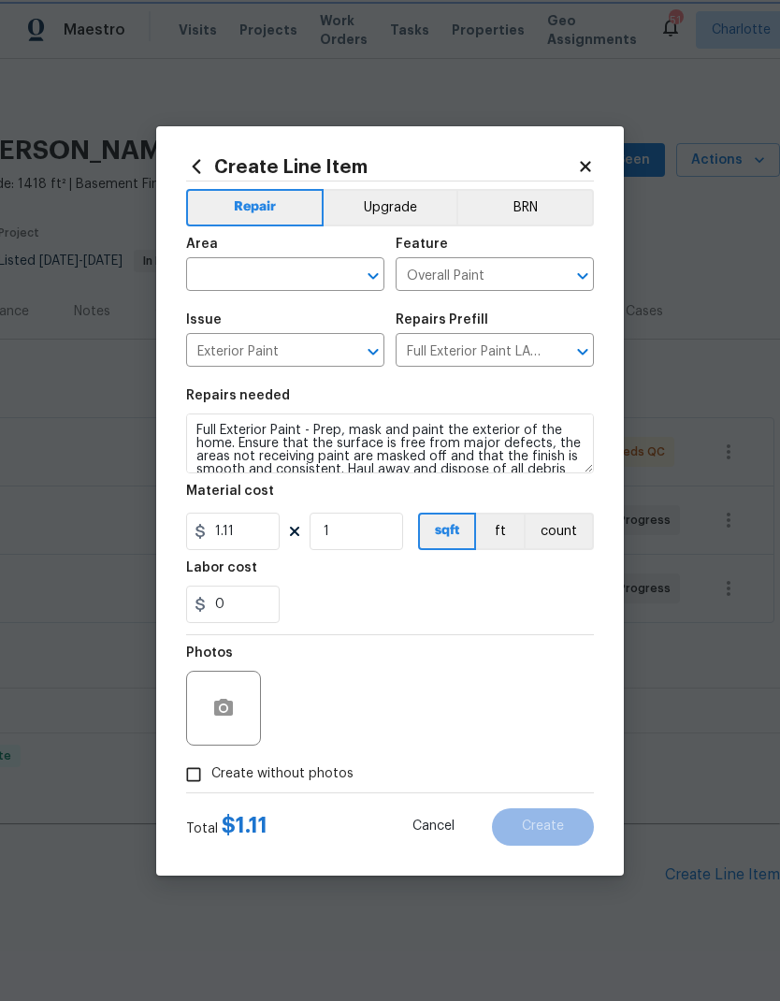
click at [376, 352] on icon "Open" at bounding box center [373, 352] width 10 height 7
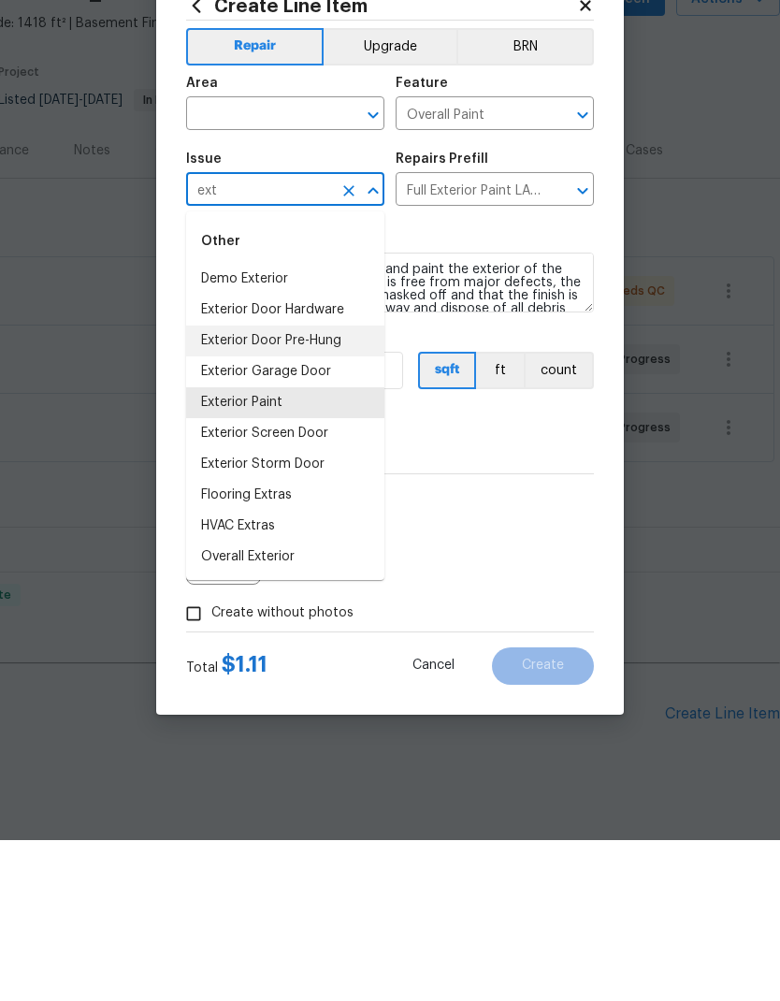
click at [322, 486] on li "Exterior Door Pre-Hung" at bounding box center [285, 501] width 198 height 31
type input "Exterior Door Pre-Hung"
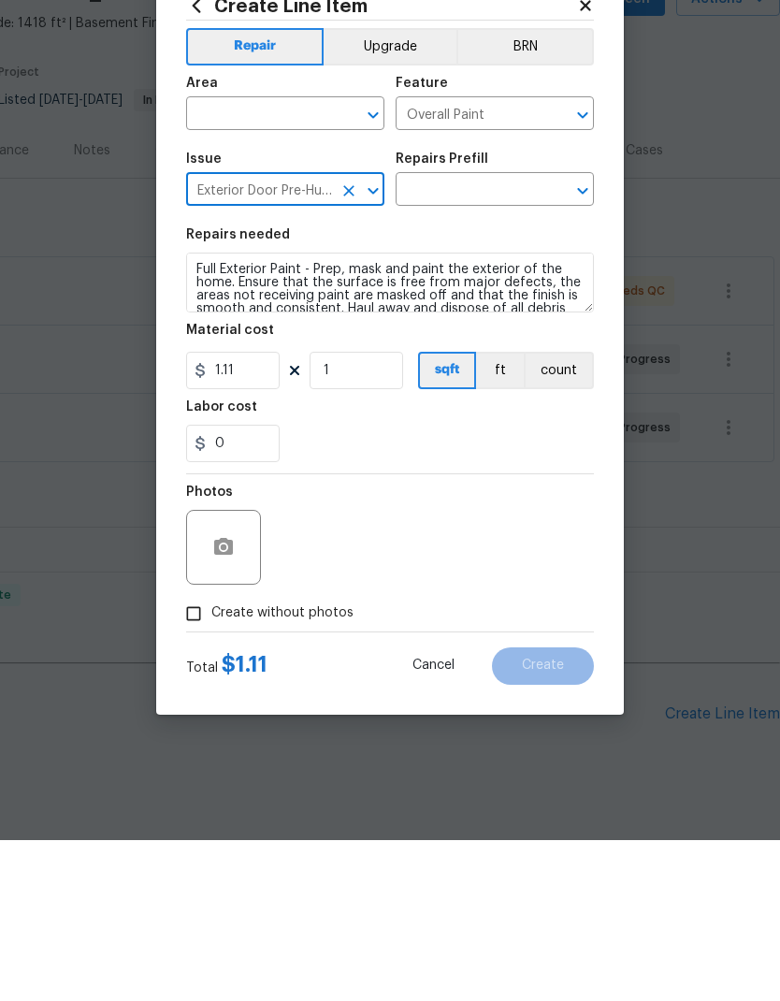
click at [578, 341] on icon "Open" at bounding box center [583, 352] width 22 height 22
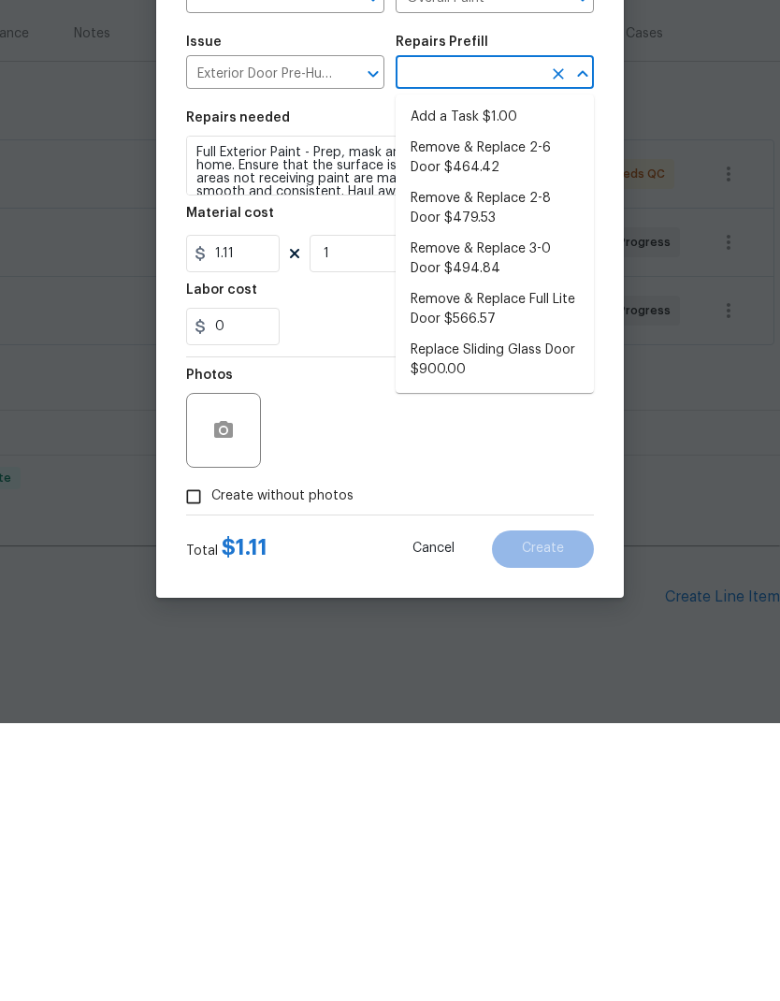
click at [428, 808] on button "Cancel" at bounding box center [434, 826] width 102 height 37
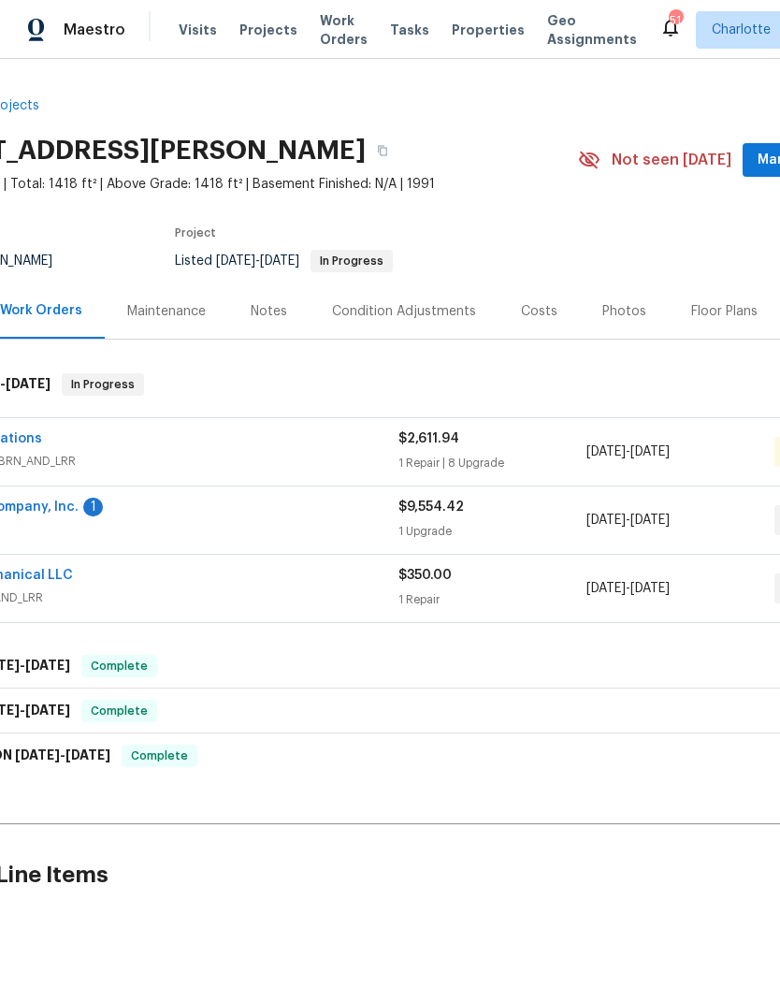
scroll to position [0, 71]
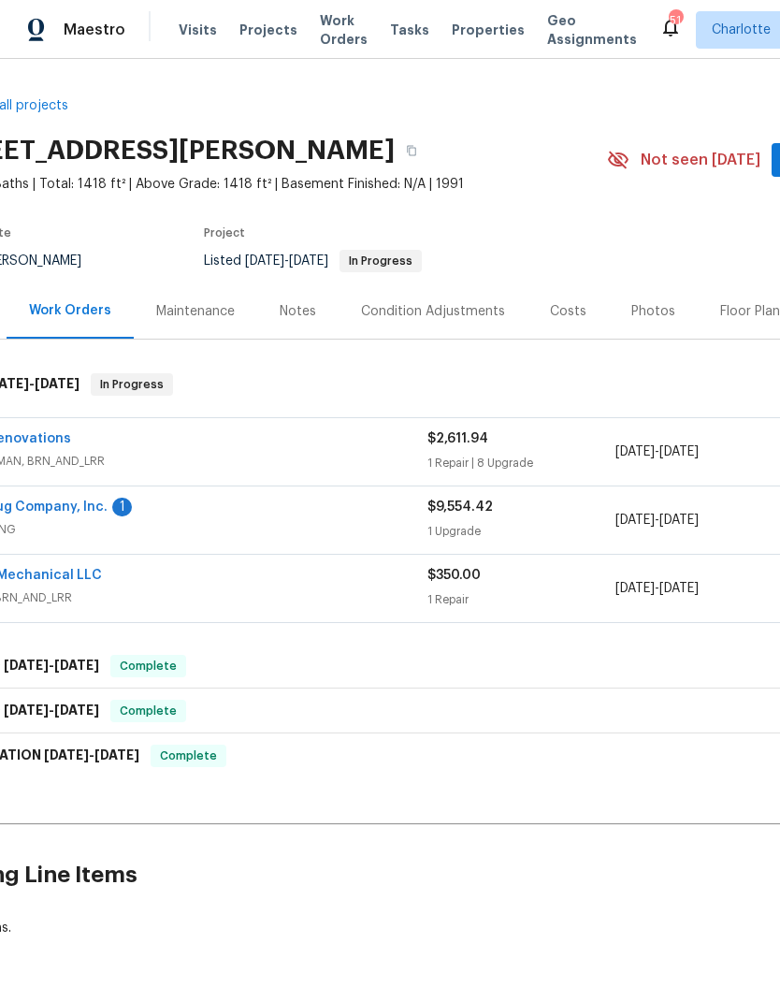
click at [53, 569] on link "J.A.G. Mechanical LLC" at bounding box center [30, 575] width 144 height 13
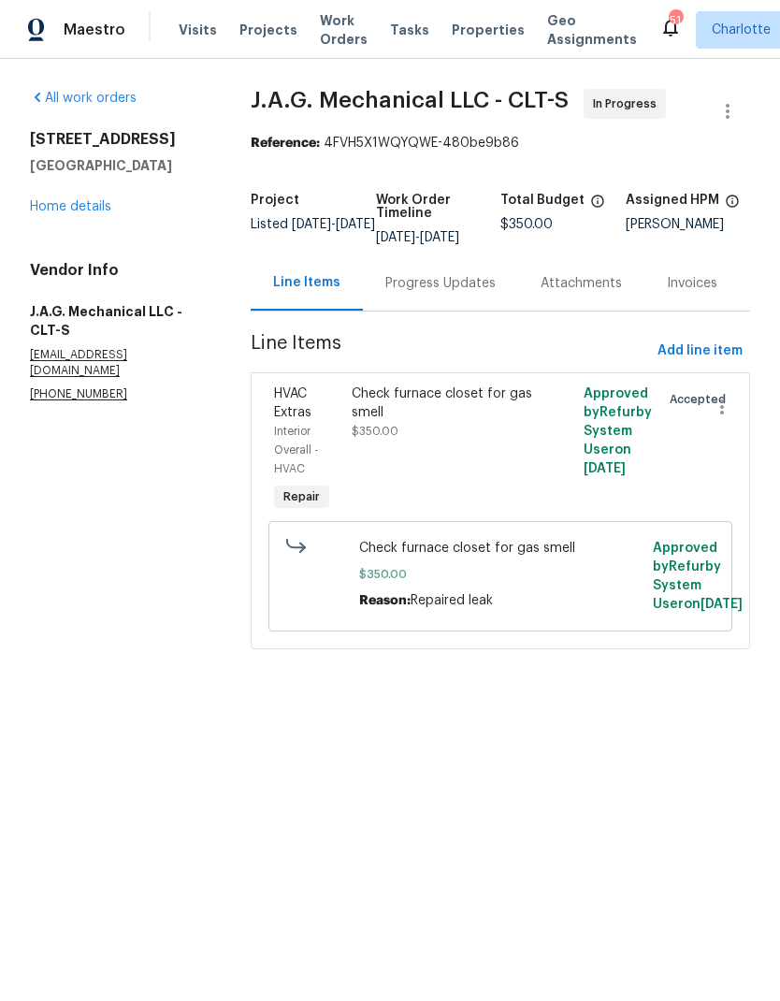
click at [82, 213] on link "Home details" at bounding box center [70, 206] width 81 height 13
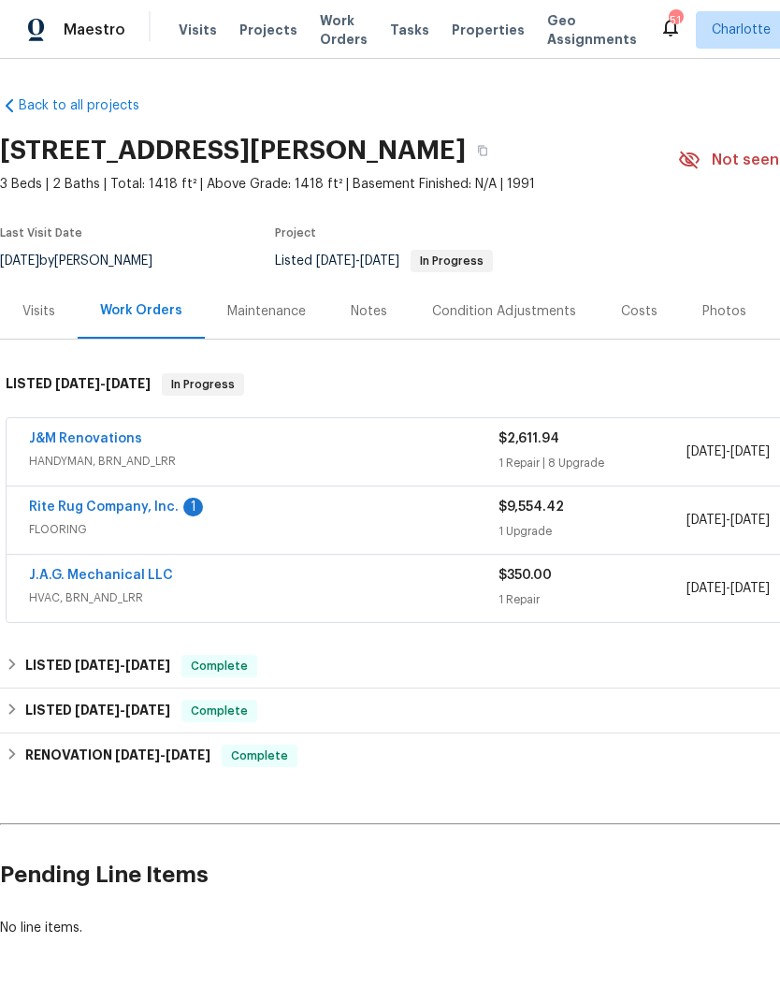
click at [123, 501] on link "Rite Rug Company, Inc." at bounding box center [104, 506] width 150 height 13
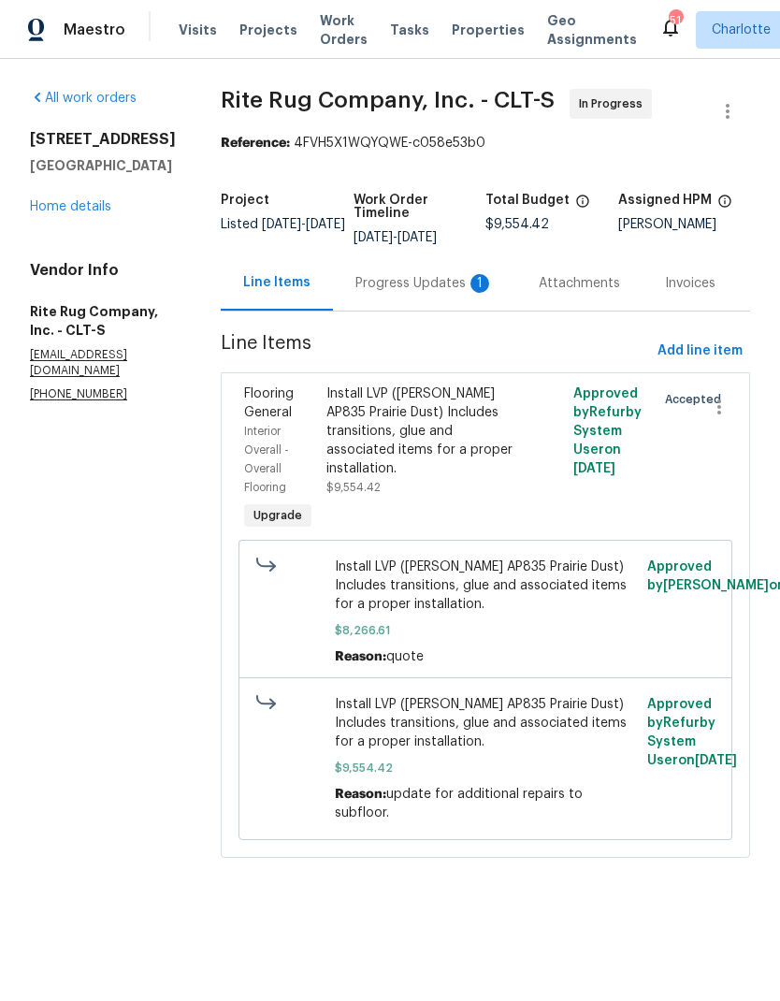
click at [410, 290] on div "Progress Updates 1" at bounding box center [424, 283] width 138 height 19
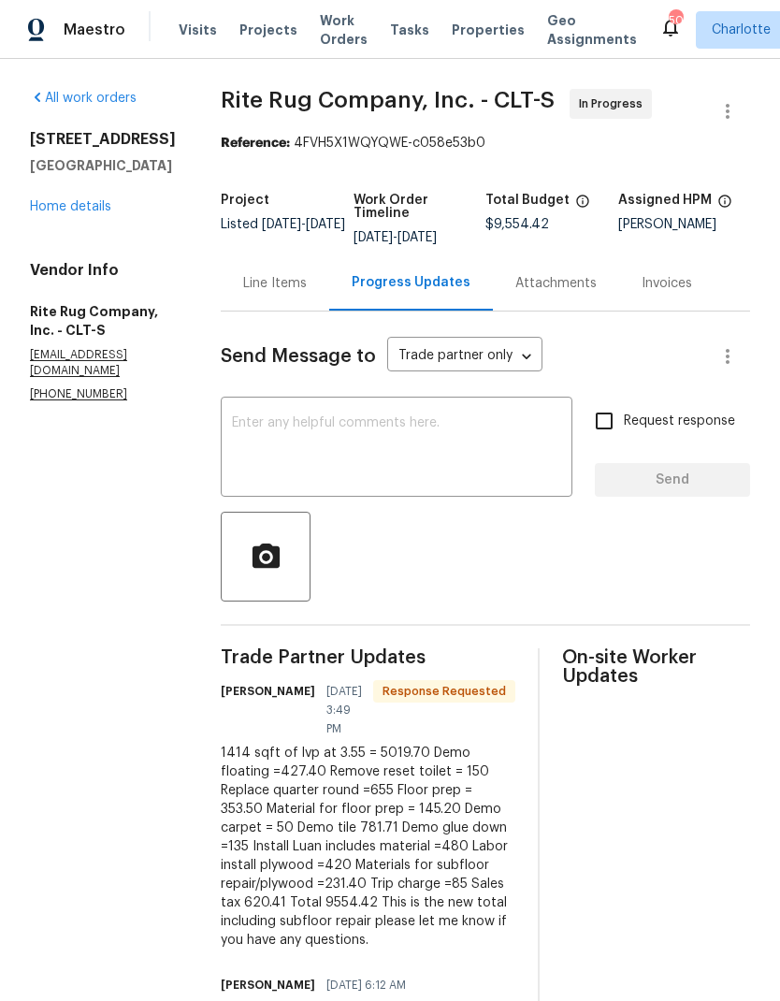
click at [110, 213] on link "Home details" at bounding box center [70, 206] width 81 height 13
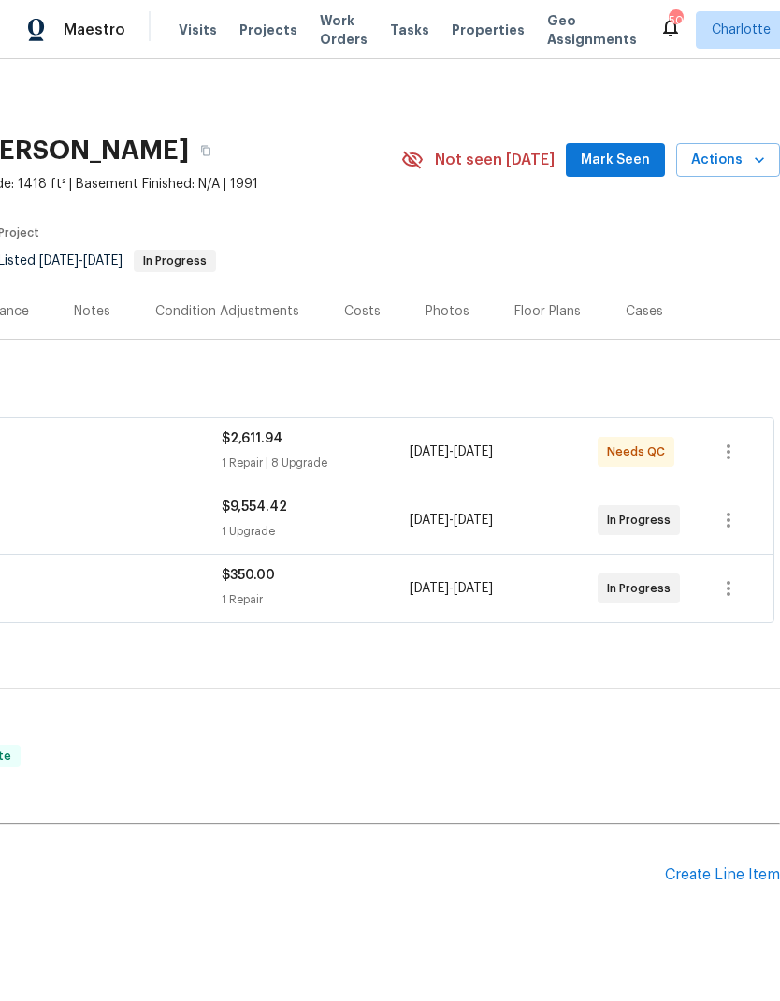
scroll to position [0, 277]
click at [728, 866] on div "Create Line Item" at bounding box center [722, 875] width 115 height 18
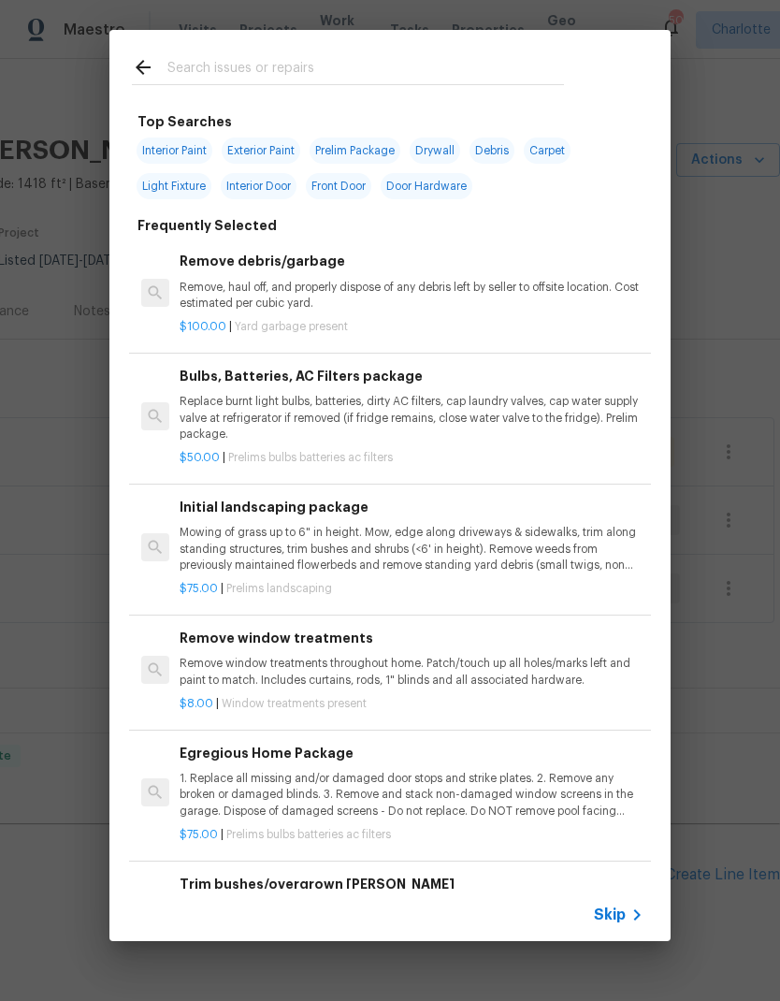
click at [283, 152] on span "Exterior Paint" at bounding box center [261, 151] width 79 height 26
type input "Exterior Paint"
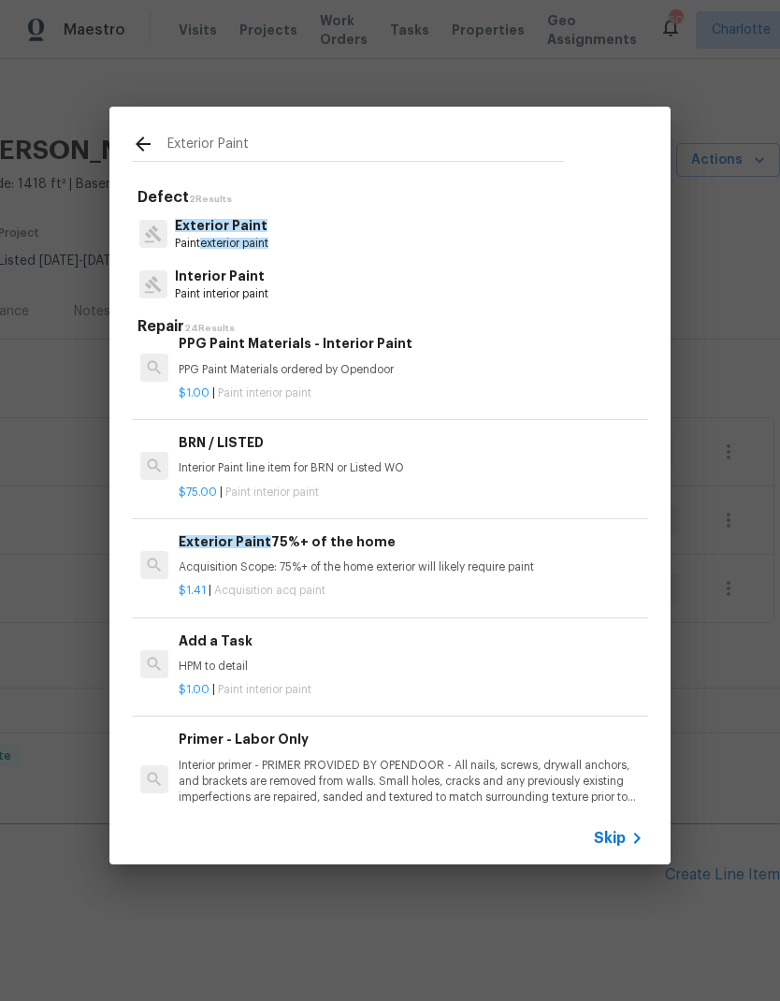
scroll to position [1102, 0]
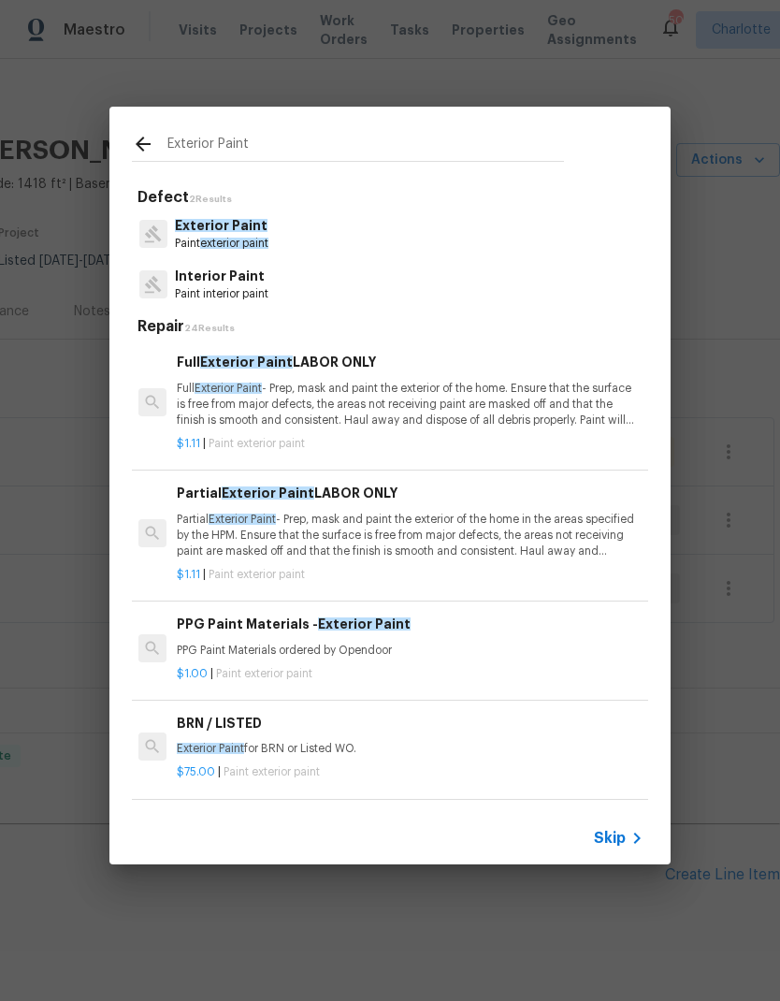
click at [356, 234] on div "Exterior Paint Paint exterior paint" at bounding box center [390, 234] width 516 height 51
click at [356, 233] on div "Exterior Paint Paint exterior paint" at bounding box center [390, 234] width 516 height 51
click at [302, 135] on input "Exterior Paint" at bounding box center [365, 147] width 397 height 28
click at [152, 149] on icon at bounding box center [143, 144] width 22 height 22
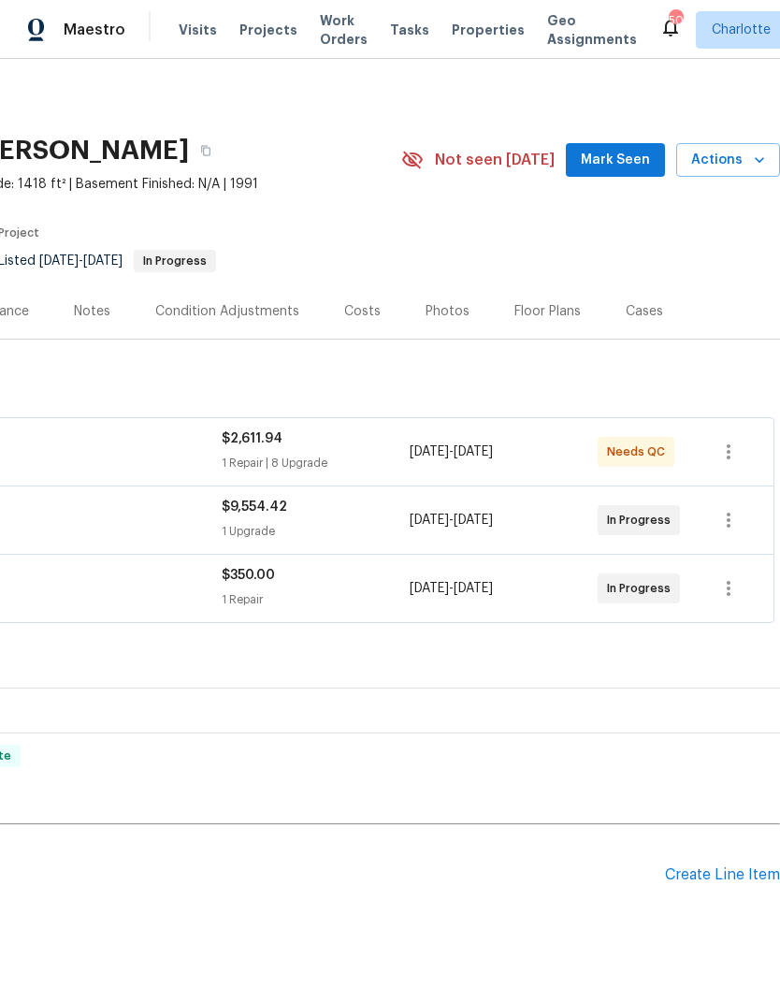
click at [733, 832] on div "Pending Line Items Create Line Item" at bounding box center [251, 875] width 1057 height 87
click at [727, 866] on div "Create Line Item" at bounding box center [722, 875] width 115 height 18
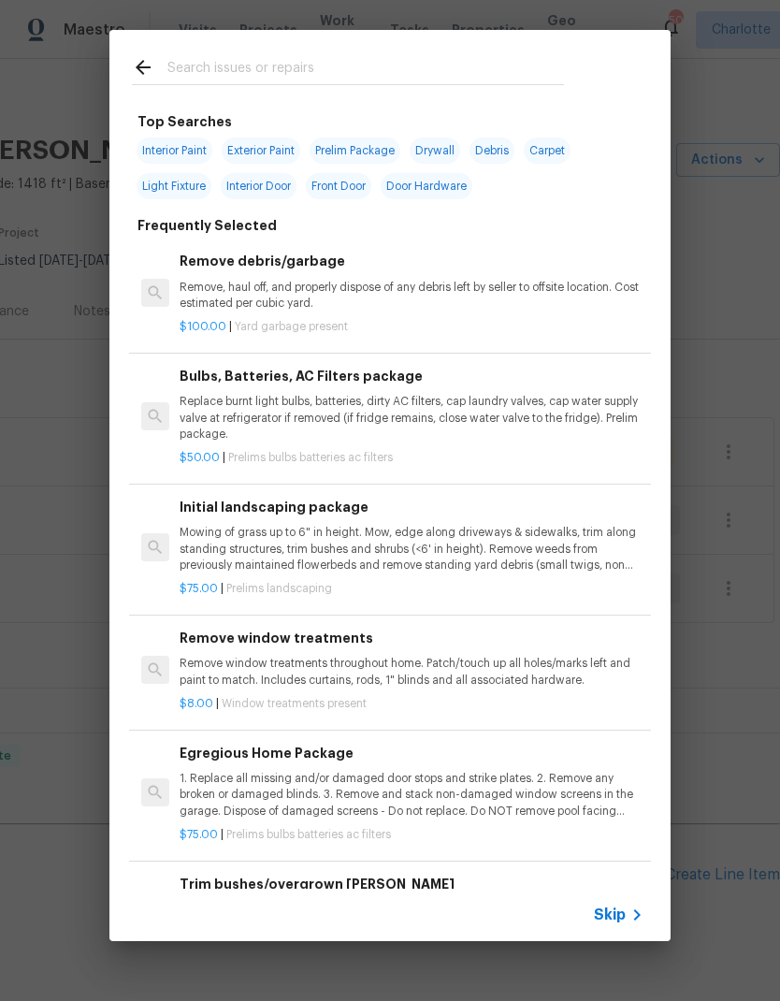
click at [295, 45] on div at bounding box center [347, 67] width 477 height 74
click at [201, 65] on input "text" at bounding box center [365, 70] width 397 height 28
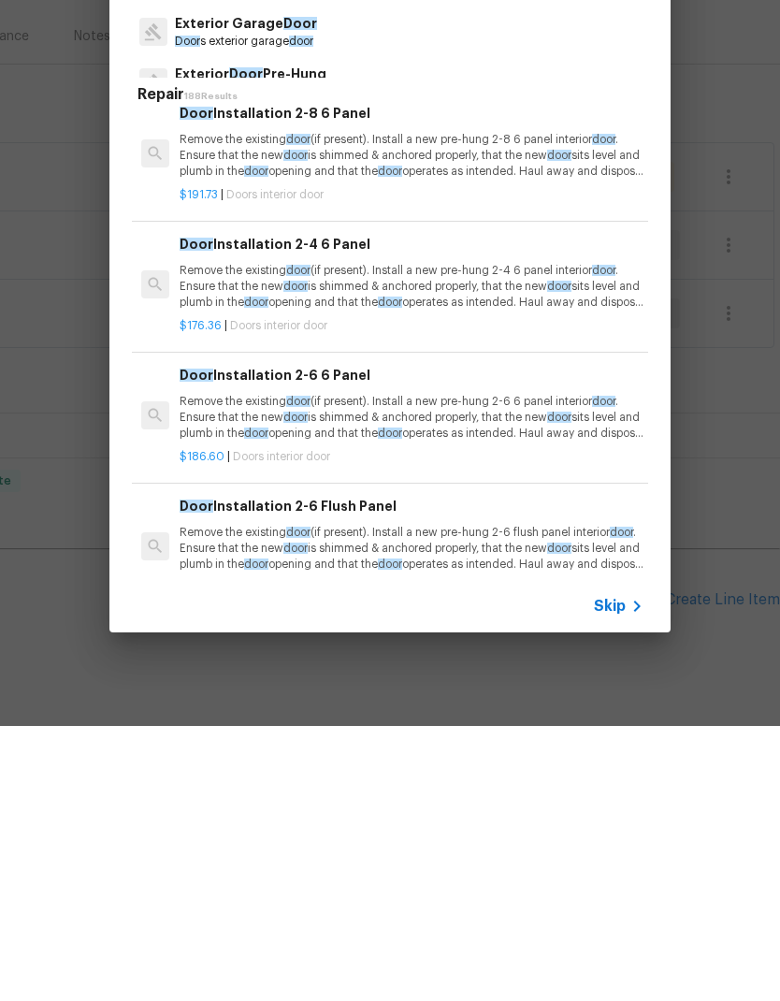
scroll to position [770, -1]
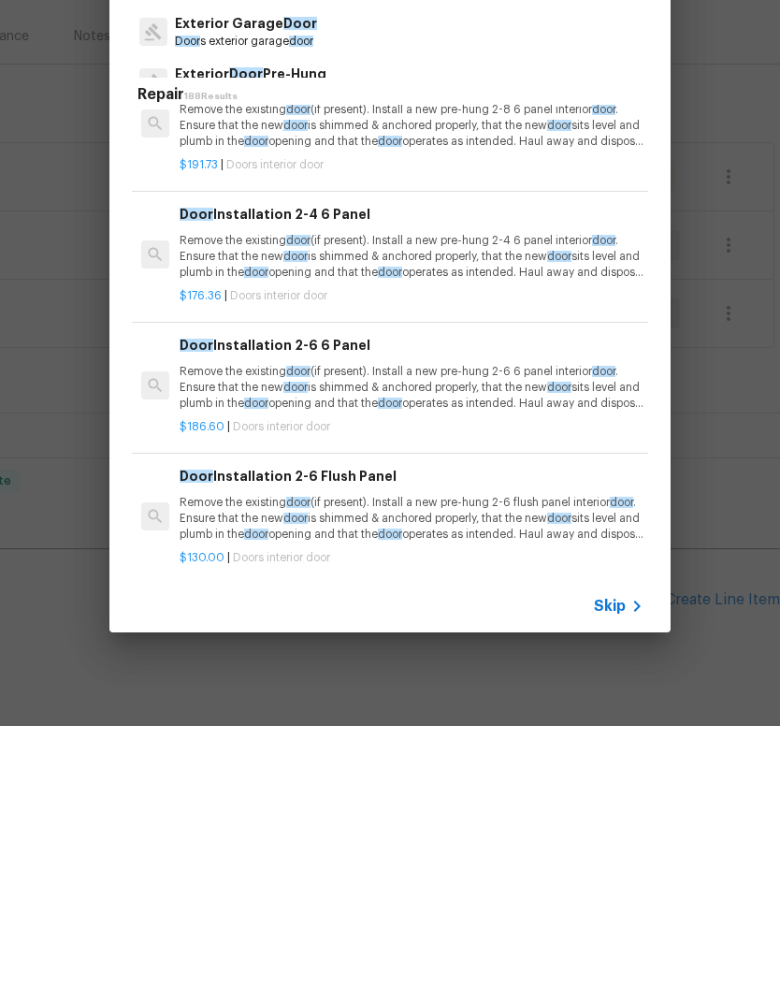
type input "Door"
click at [745, 432] on div "Door Defect 18 Results Door bell issue Door door bell Interior Door Door s inte…" at bounding box center [390, 485] width 780 height 971
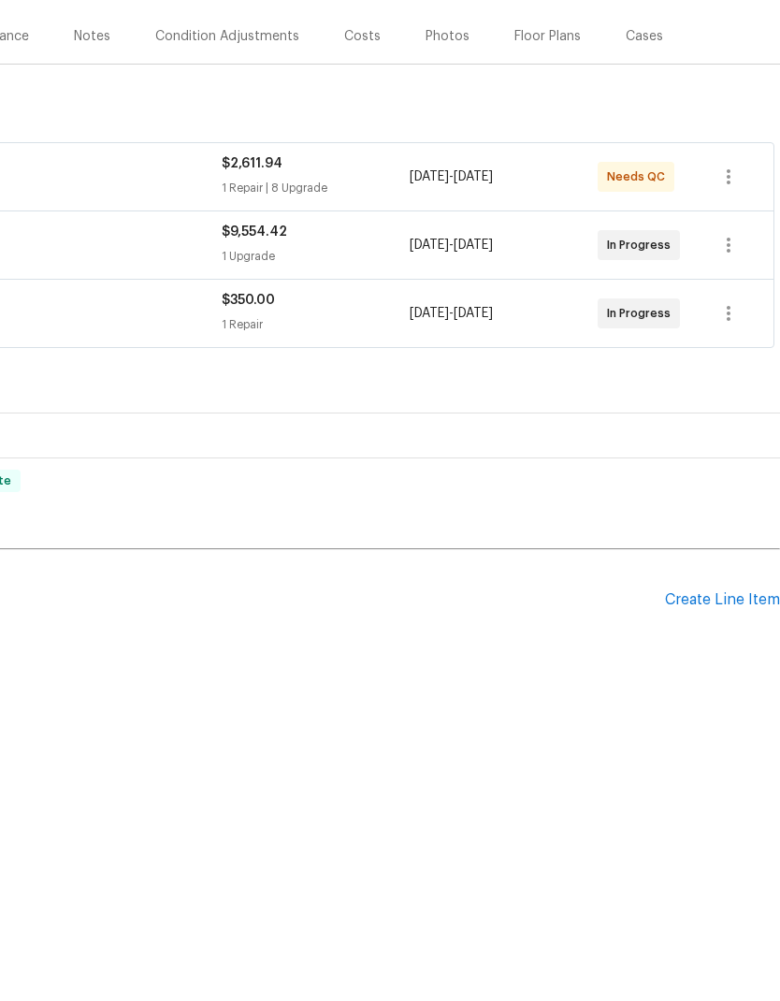
scroll to position [788, 0]
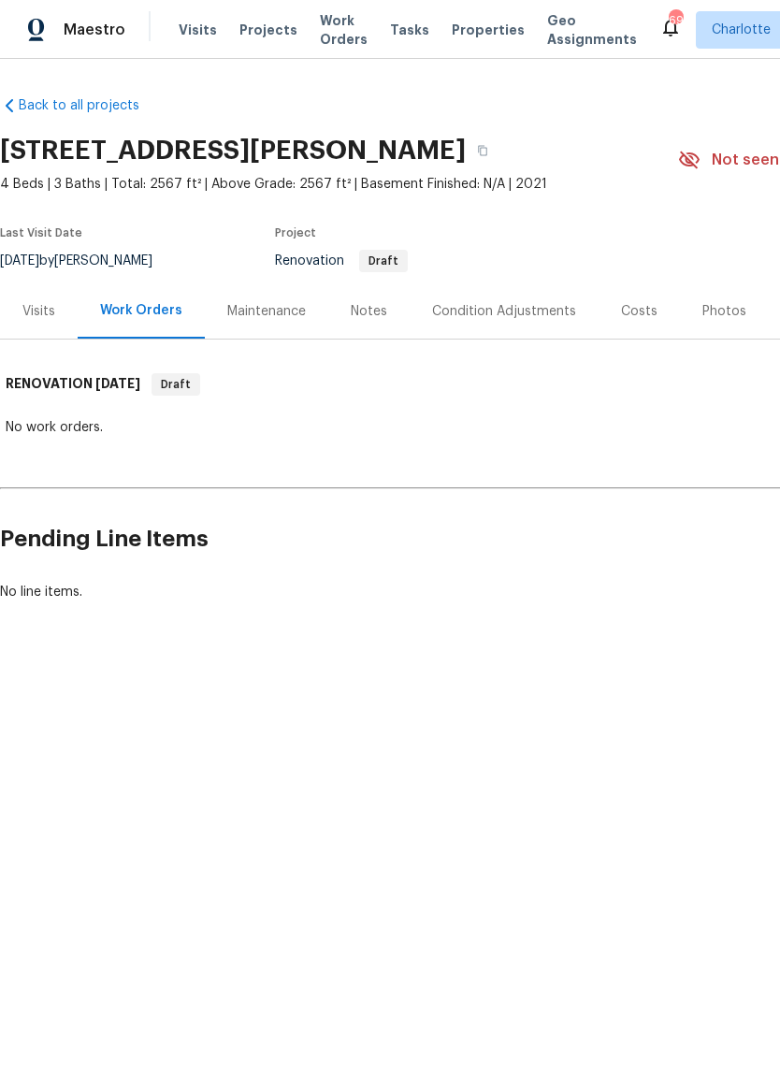
click at [361, 305] on div "Notes" at bounding box center [369, 311] width 36 height 19
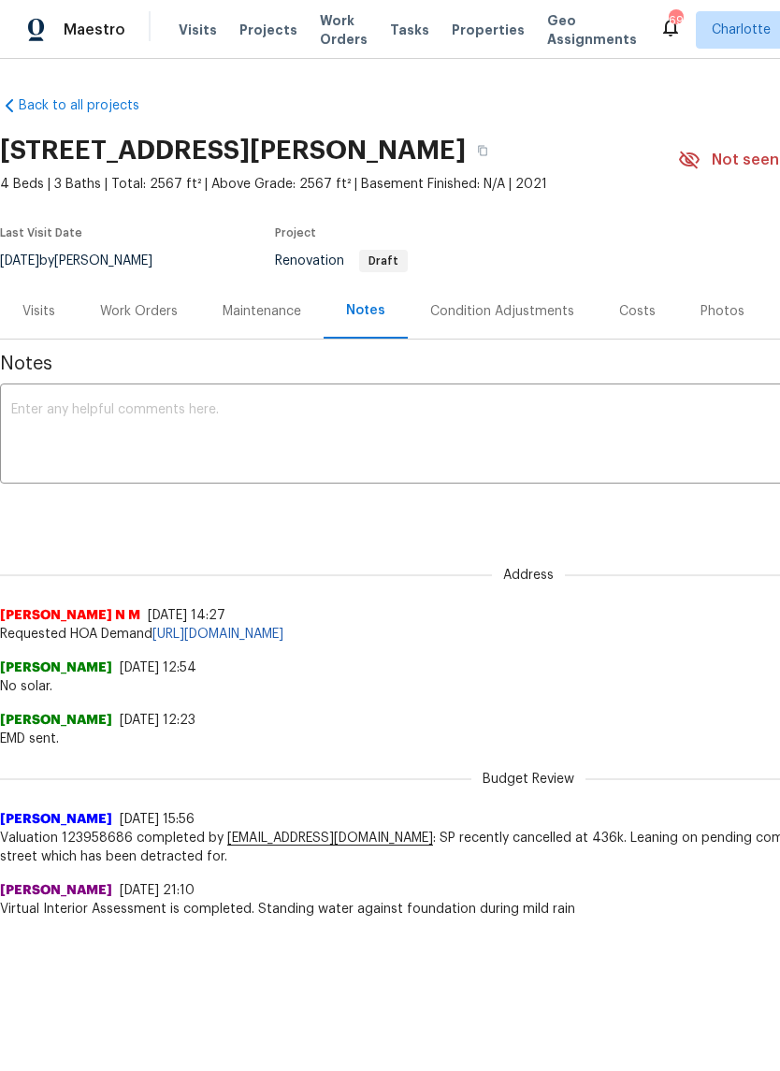
click at [639, 317] on div "Costs" at bounding box center [637, 311] width 36 height 19
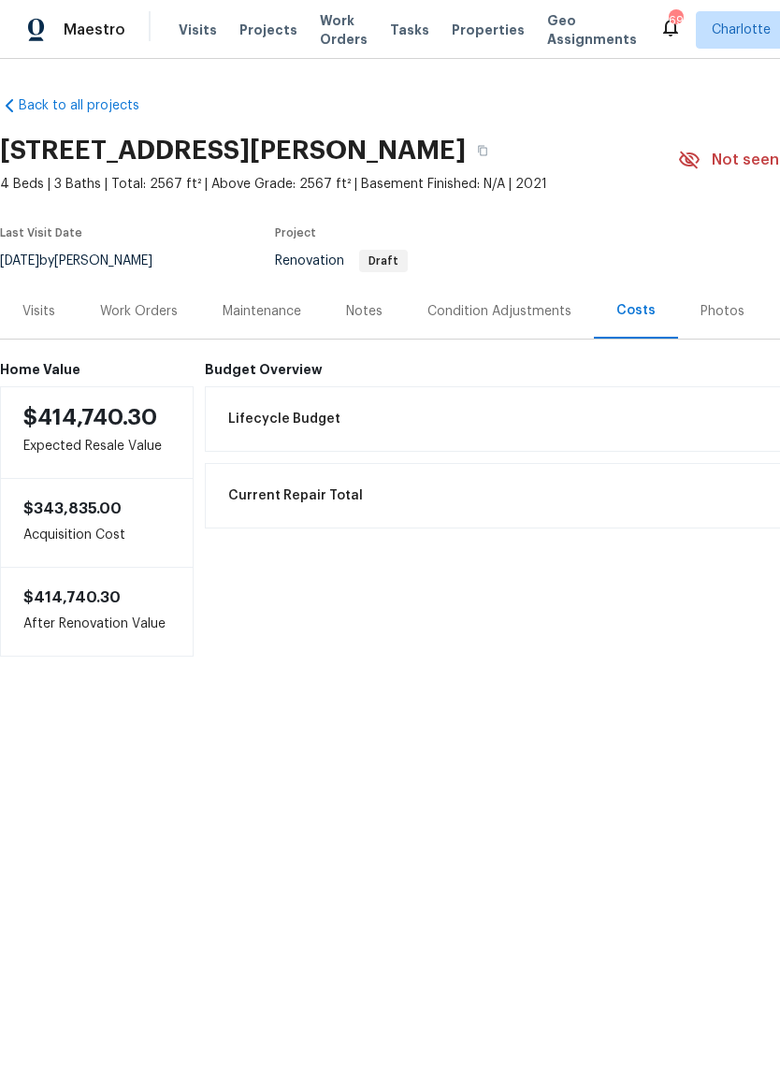
click at [27, 308] on div "Visits" at bounding box center [38, 311] width 33 height 19
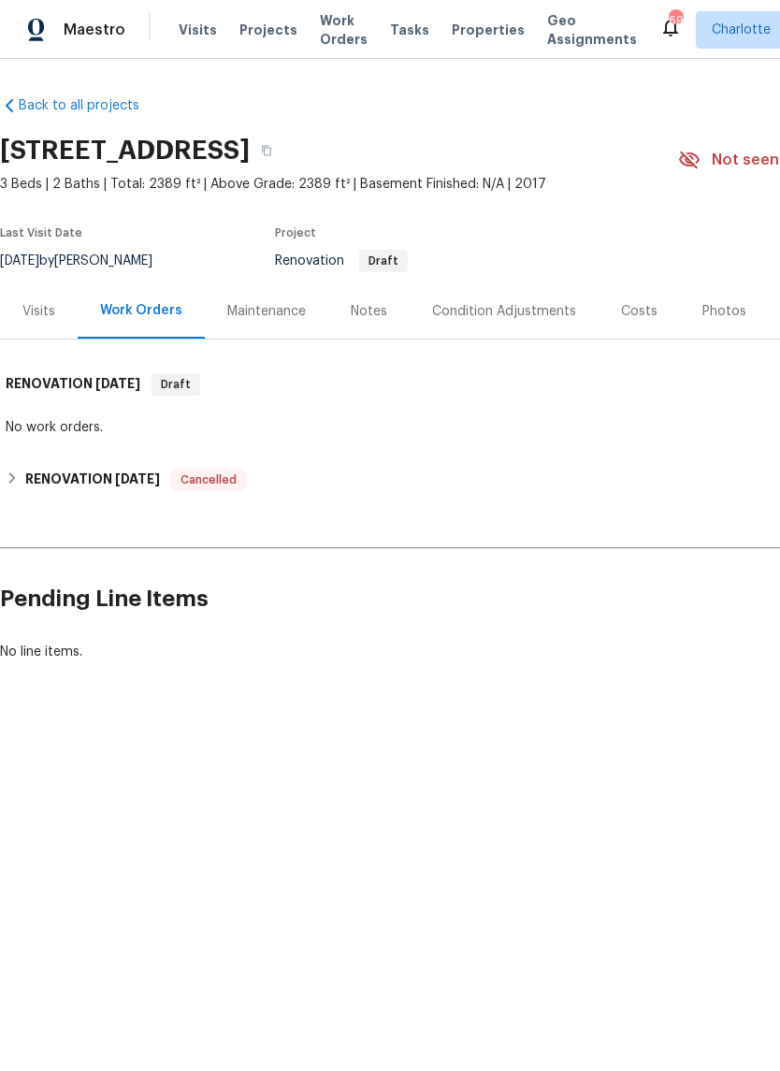
click at [45, 300] on div "Visits" at bounding box center [39, 310] width 78 height 55
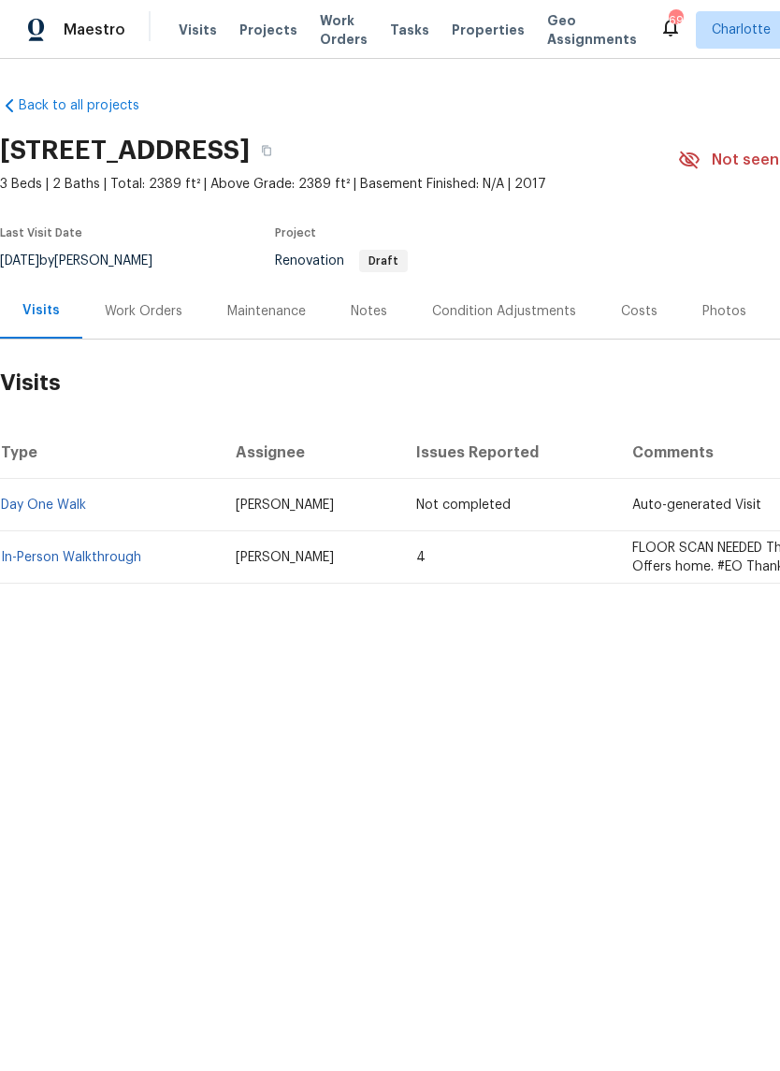
click at [634, 311] on div "Costs" at bounding box center [639, 311] width 36 height 19
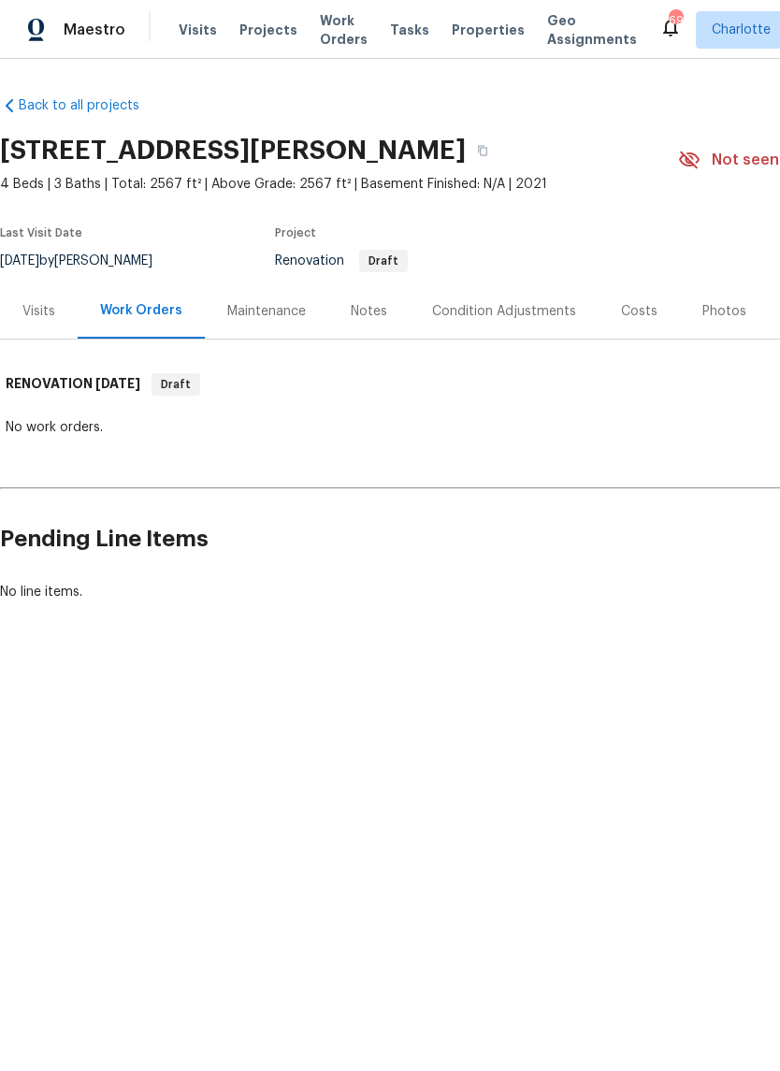
click at [639, 311] on div "Costs" at bounding box center [639, 311] width 36 height 19
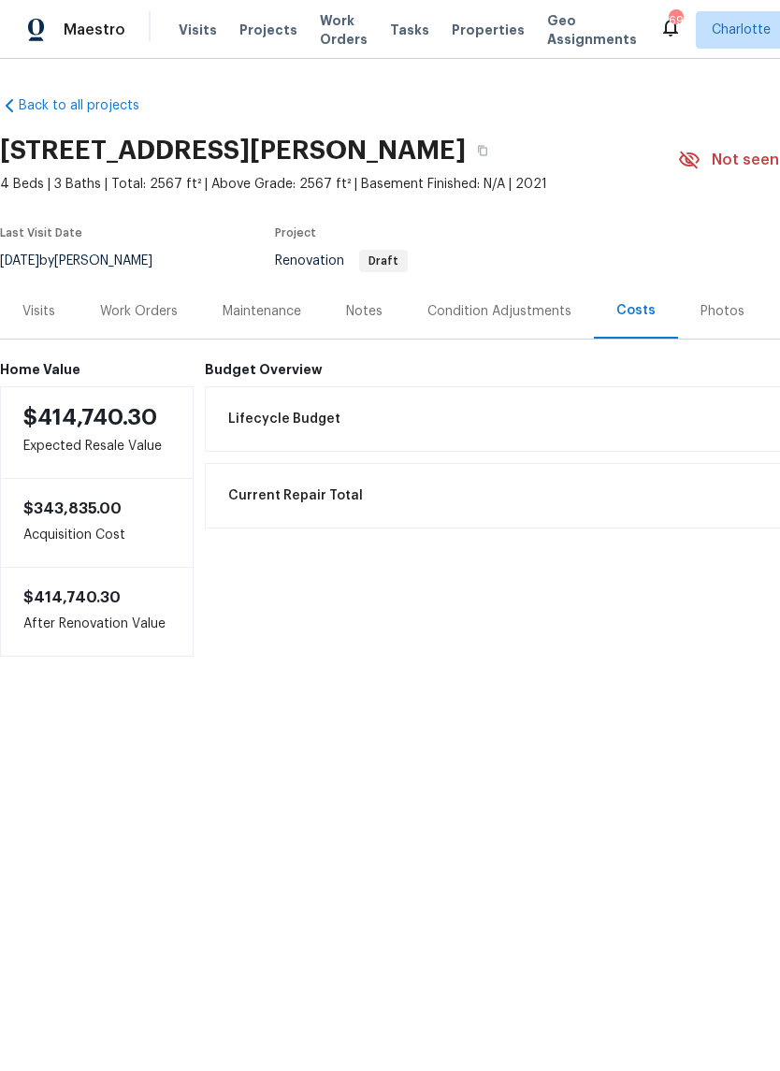
click at [526, 297] on div "Condition Adjustments" at bounding box center [499, 310] width 189 height 55
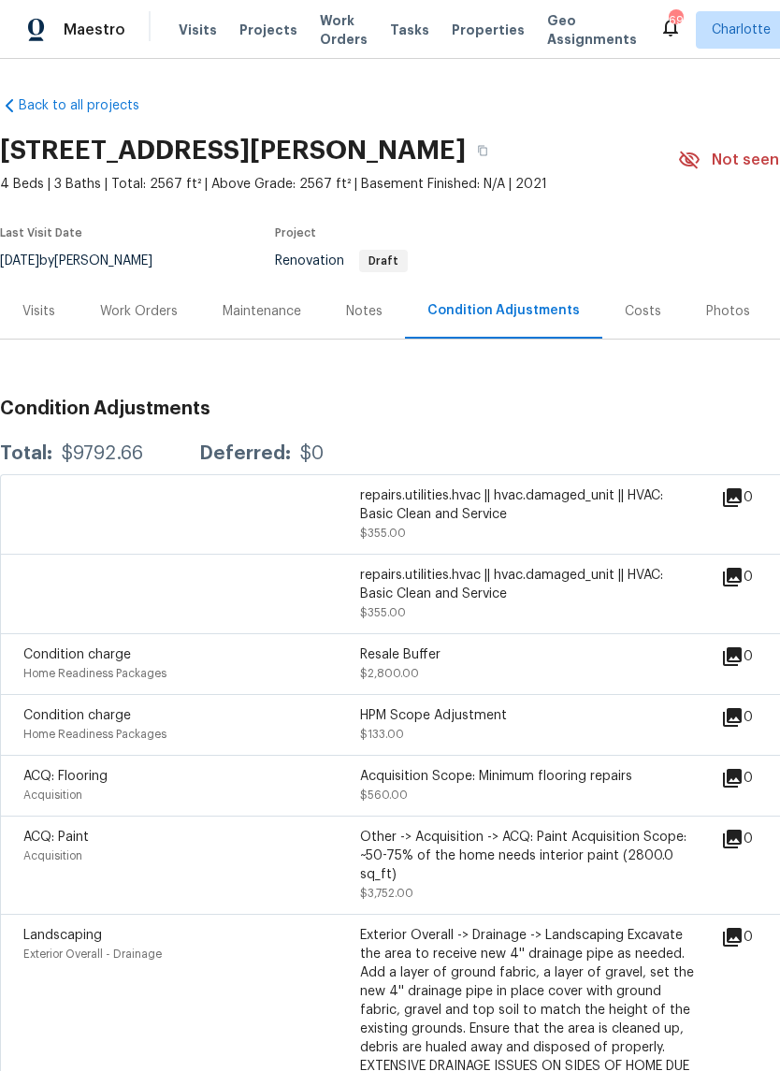
click at [53, 309] on div "Visits" at bounding box center [38, 311] width 33 height 19
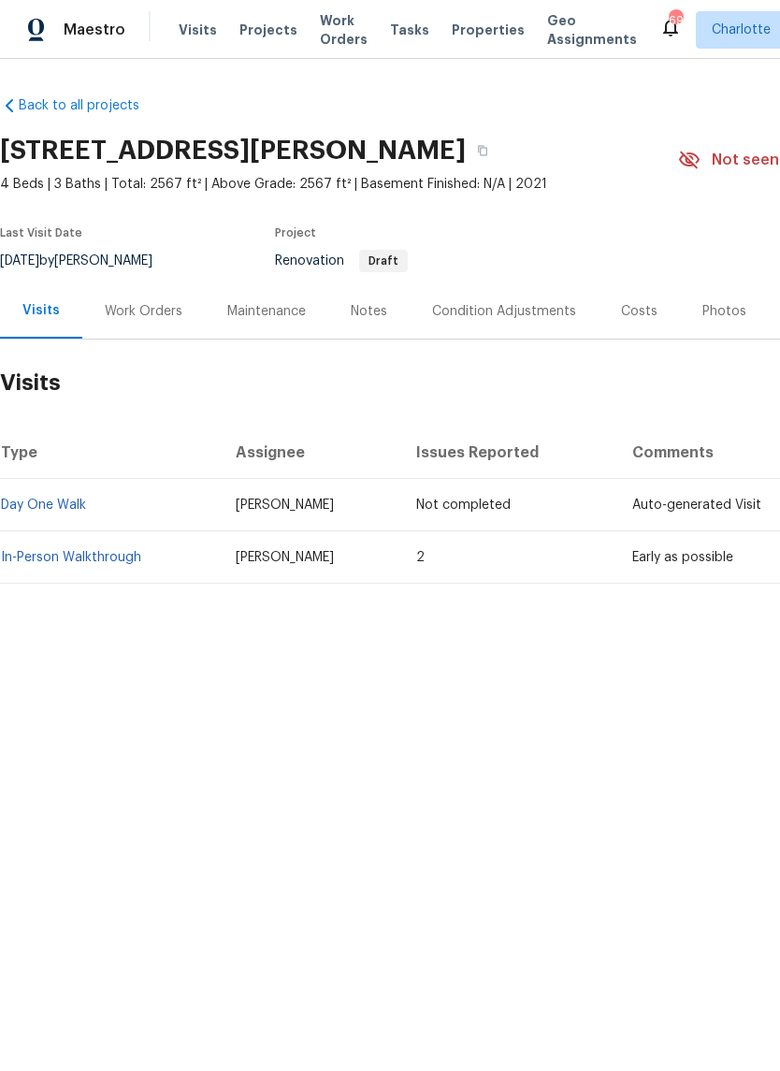
click at [542, 310] on div "Condition Adjustments" at bounding box center [504, 311] width 144 height 19
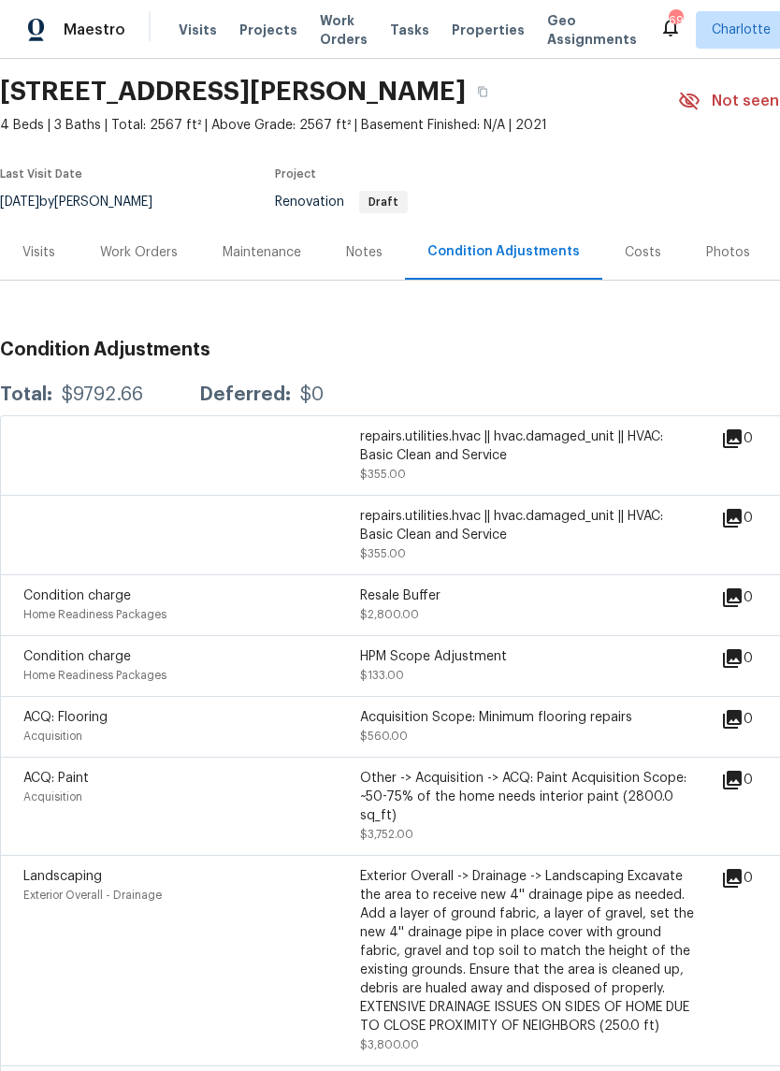
scroll to position [43, 0]
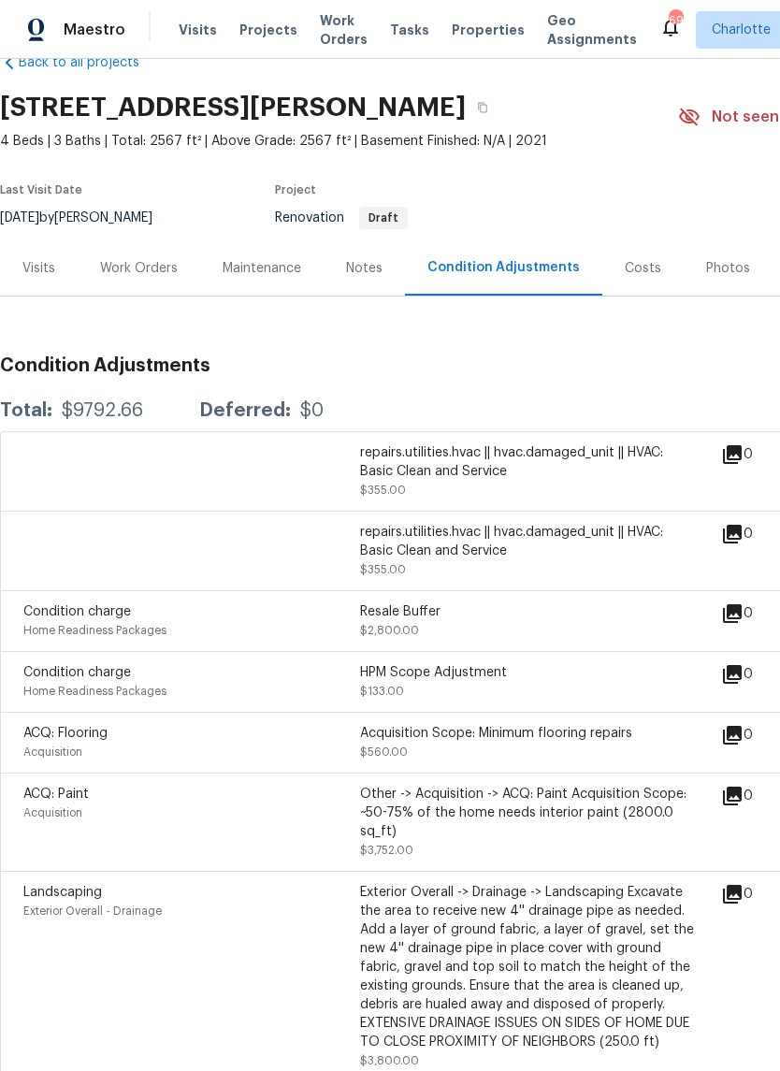
click at [44, 284] on div "Visits" at bounding box center [39, 267] width 78 height 55
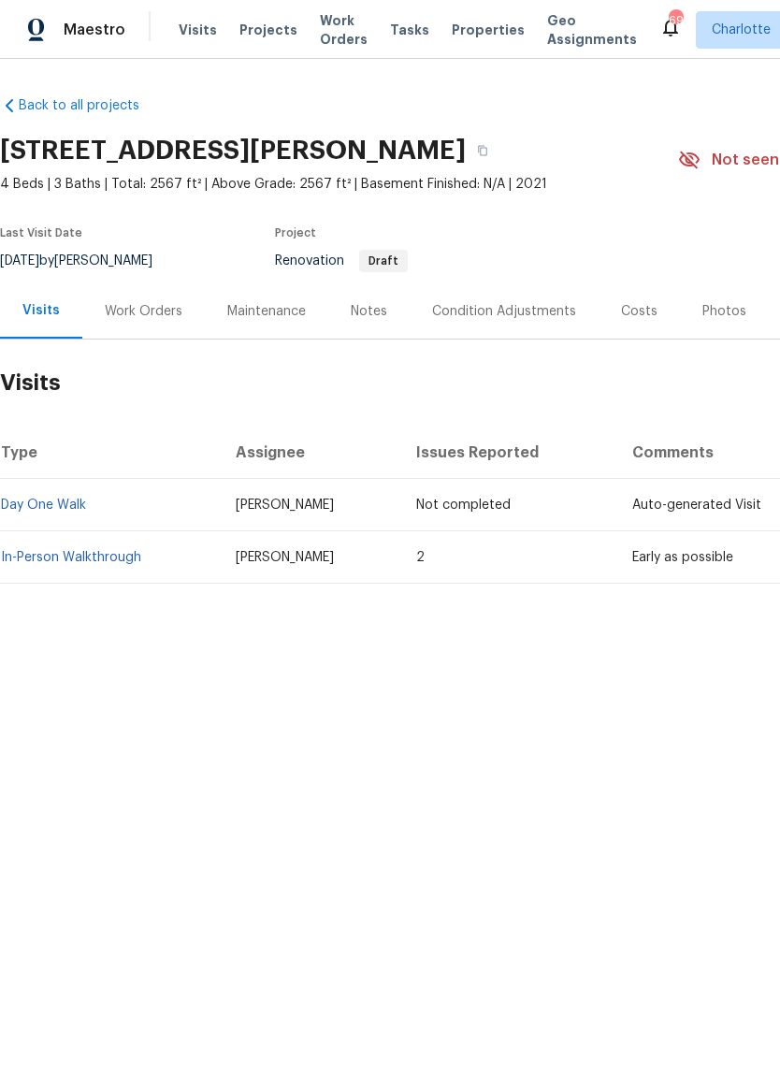
click at [80, 552] on link "In-Person Walkthrough" at bounding box center [71, 557] width 140 height 13
